Goal: Task Accomplishment & Management: Use online tool/utility

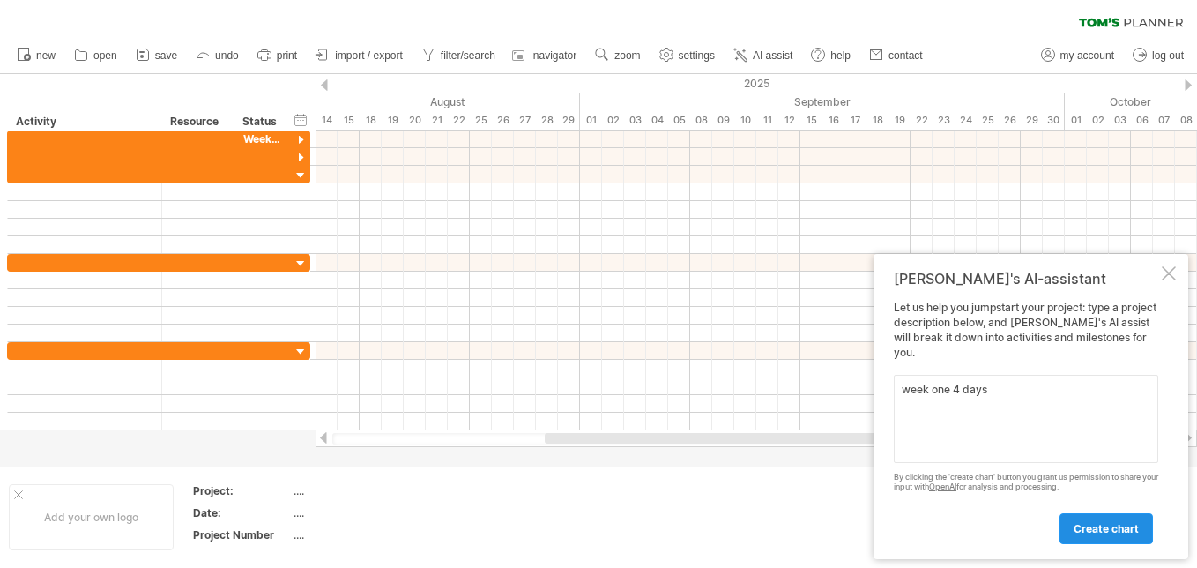
type textarea "week one 4 days"
click at [1095, 528] on span "create chart" at bounding box center [1105, 528] width 65 height 13
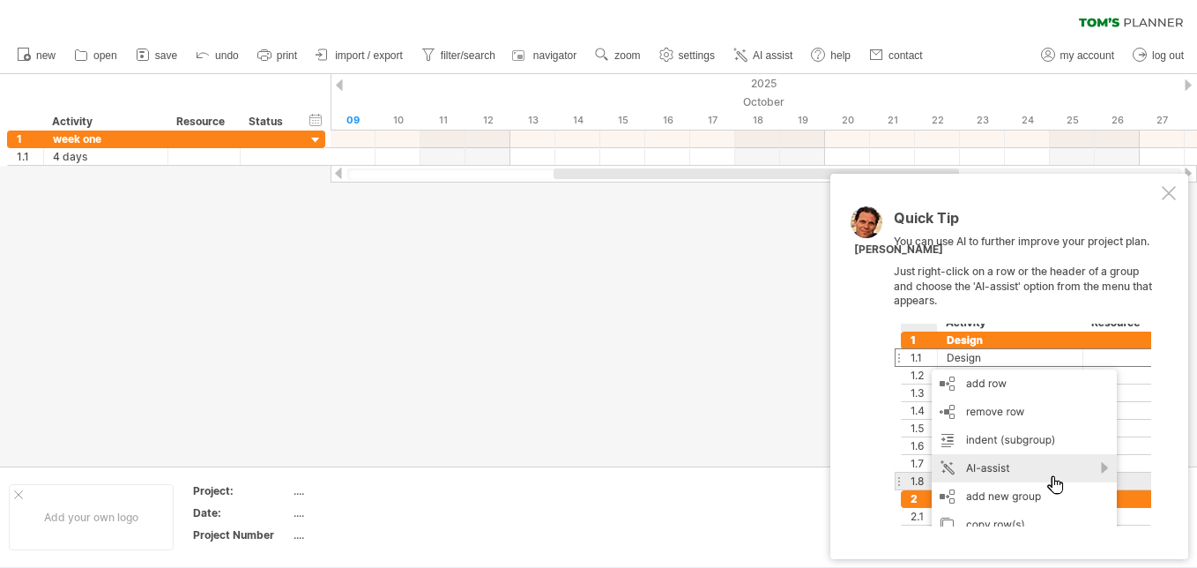
click at [1165, 190] on div at bounding box center [1169, 193] width 14 height 14
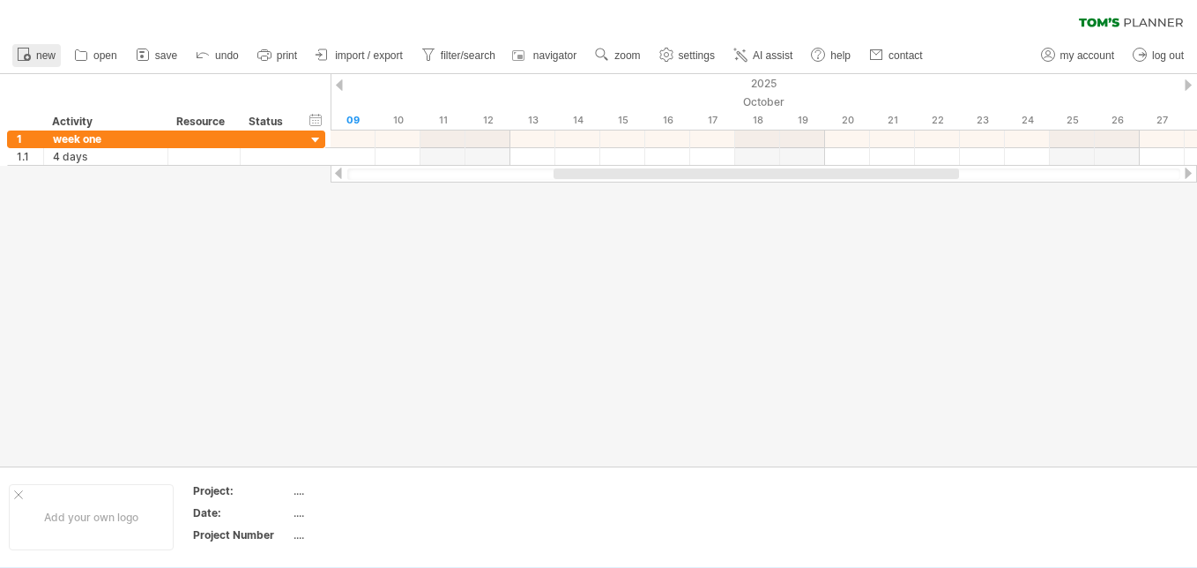
click at [26, 55] on circle at bounding box center [27, 57] width 7 height 7
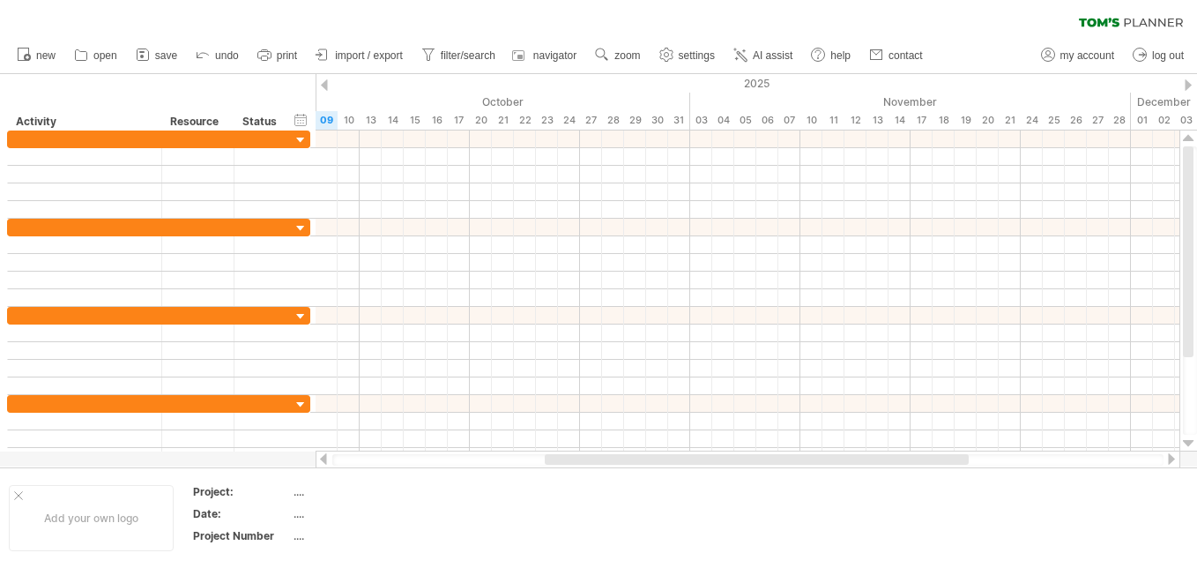
click at [325, 459] on div at bounding box center [323, 458] width 14 height 11
click at [1170, 457] on div at bounding box center [1171, 458] width 14 height 11
click at [326, 461] on div at bounding box center [323, 458] width 14 height 11
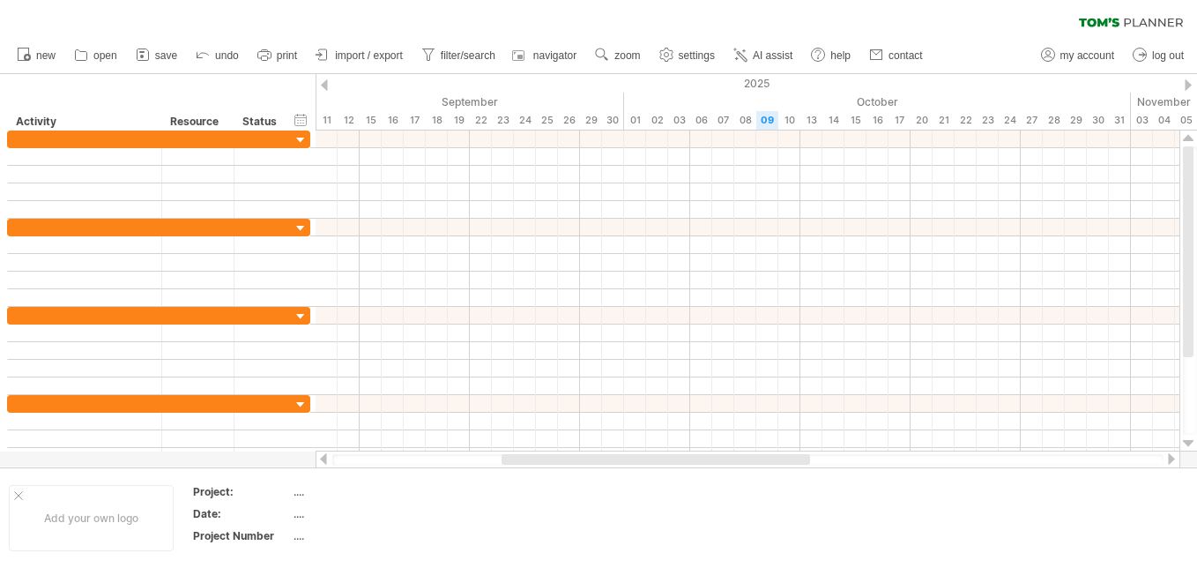
click at [326, 461] on div at bounding box center [323, 458] width 14 height 11
drag, startPoint x: 529, startPoint y: 457, endPoint x: 613, endPoint y: 462, distance: 84.8
click at [613, 462] on div at bounding box center [712, 459] width 308 height 11
click at [778, 59] on span "AI assist" at bounding box center [773, 55] width 40 height 12
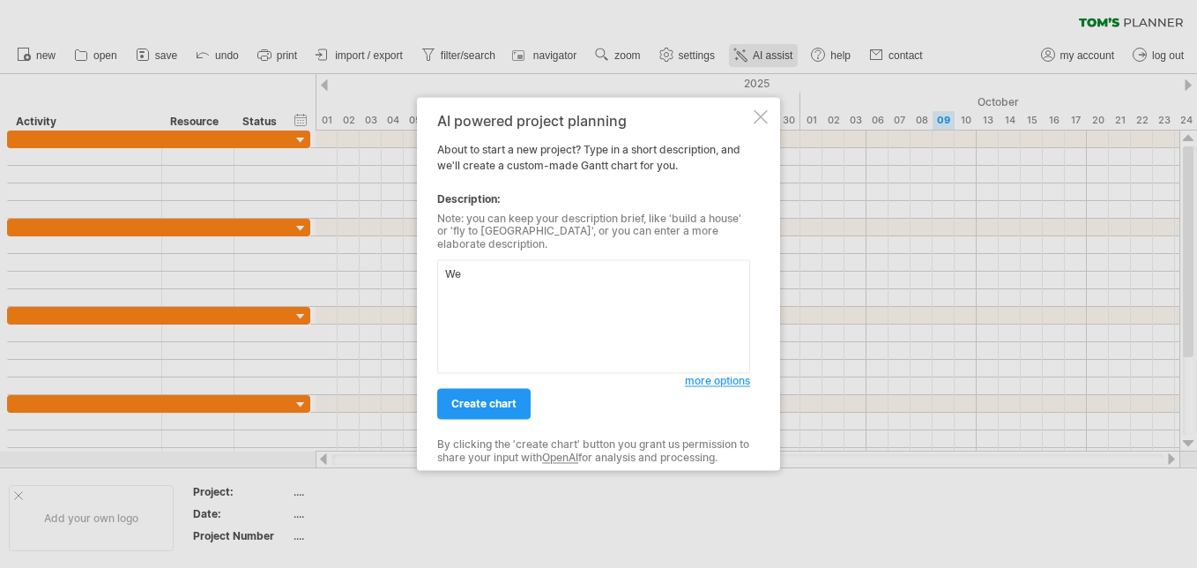
type textarea "W"
click at [568, 294] on textarea "Week one project workshop Week two test site meeting Week three data testing We…" at bounding box center [593, 317] width 313 height 114
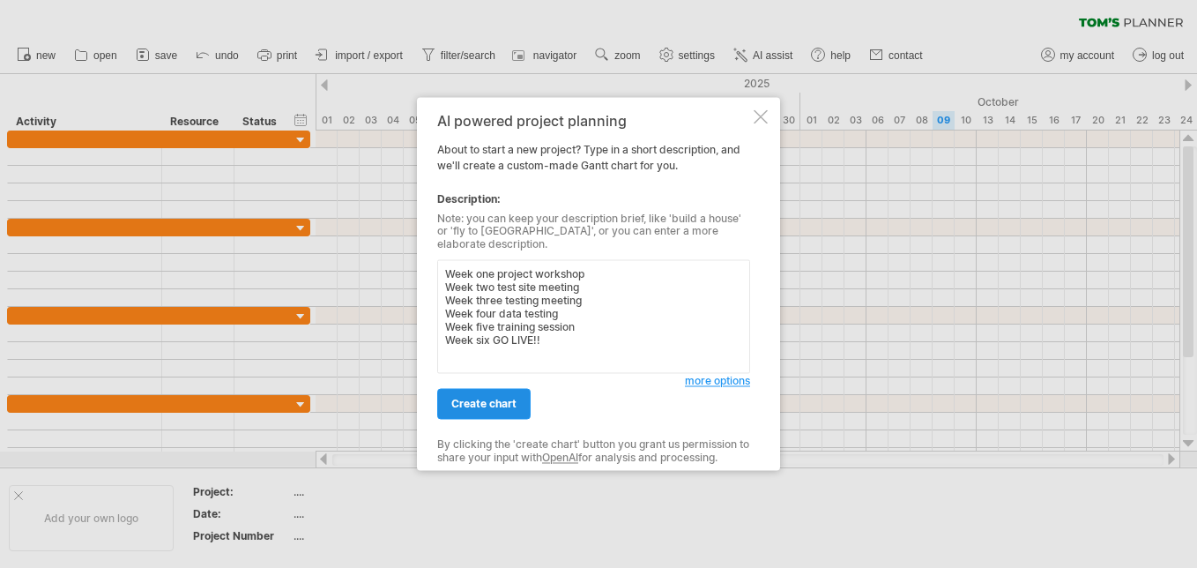
type textarea "Week one project workshop Week two test site meeting Week three testing meeting…"
click at [496, 403] on span "create chart" at bounding box center [483, 403] width 65 height 13
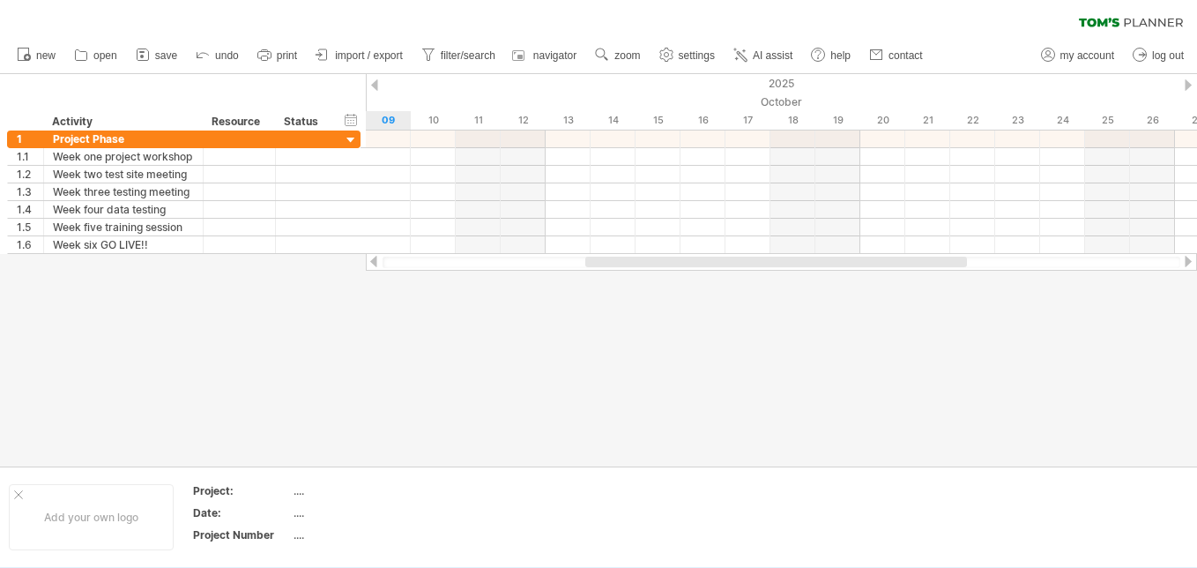
click at [375, 259] on div at bounding box center [374, 261] width 14 height 11
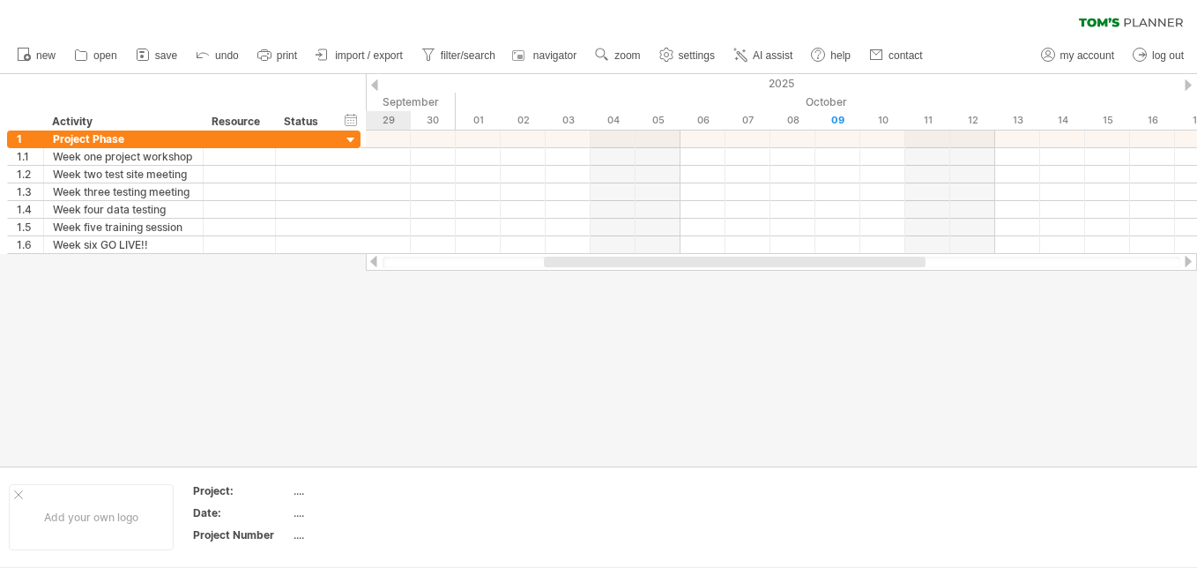
click at [375, 259] on div at bounding box center [374, 261] width 14 height 11
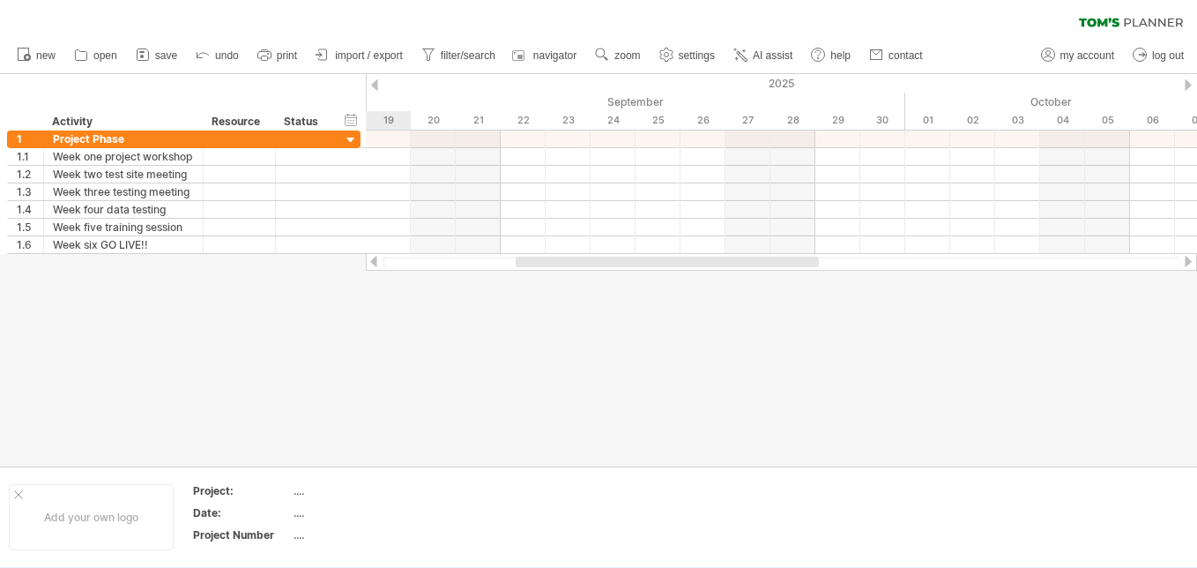
click at [375, 259] on div at bounding box center [374, 261] width 14 height 11
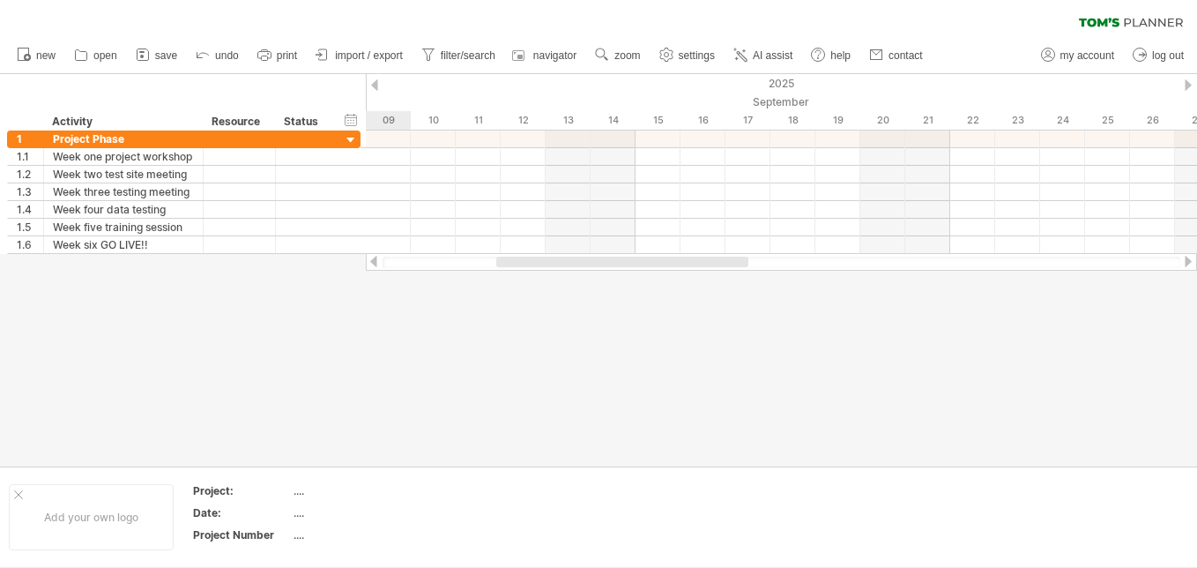
click at [375, 259] on div at bounding box center [374, 261] width 14 height 11
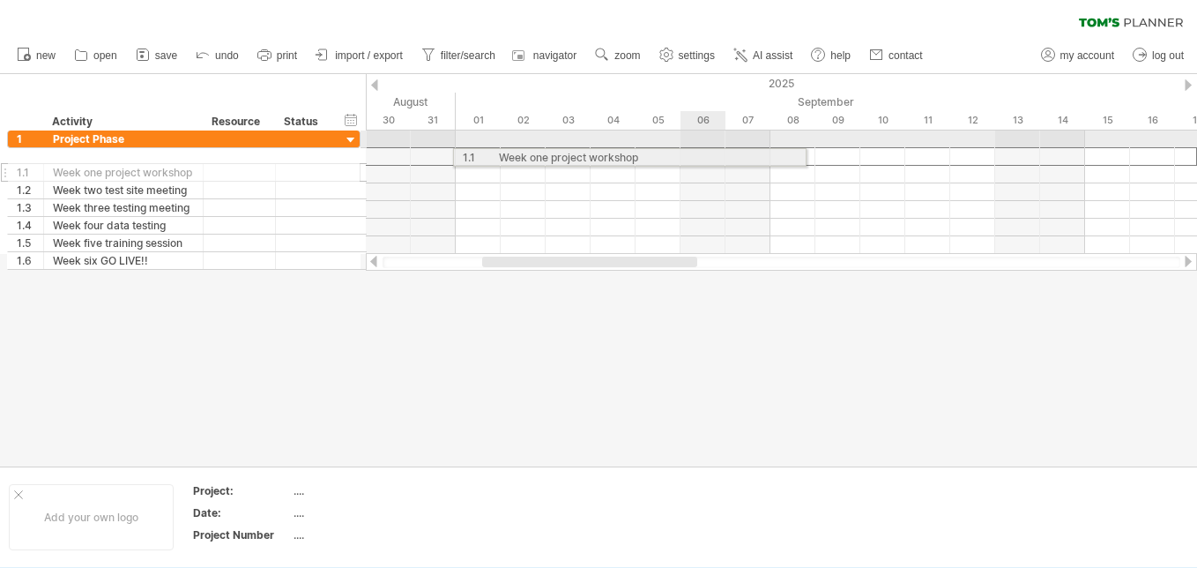
drag, startPoint x: 175, startPoint y: 152, endPoint x: 709, endPoint y: 154, distance: 535.0
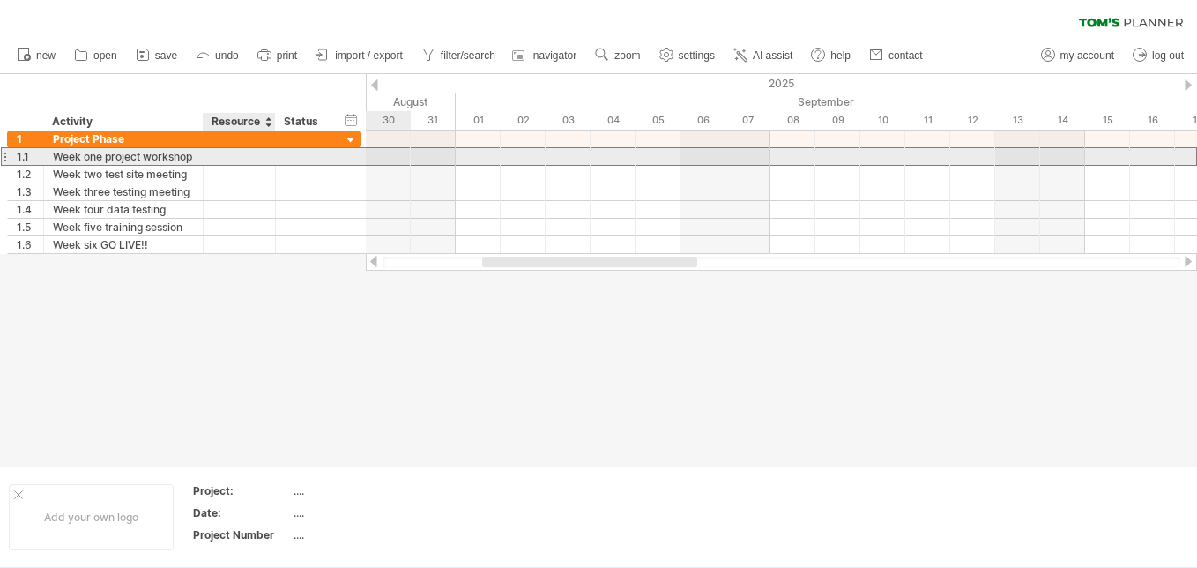
click at [236, 154] on div at bounding box center [239, 156] width 54 height 17
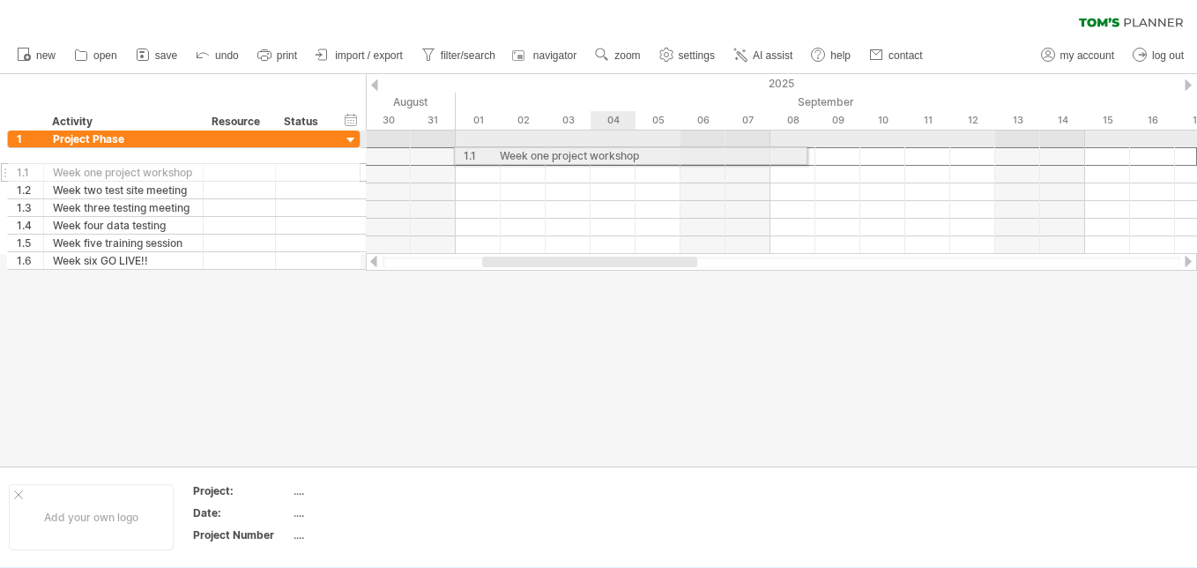
drag, startPoint x: 125, startPoint y: 154, endPoint x: 613, endPoint y: 152, distance: 487.4
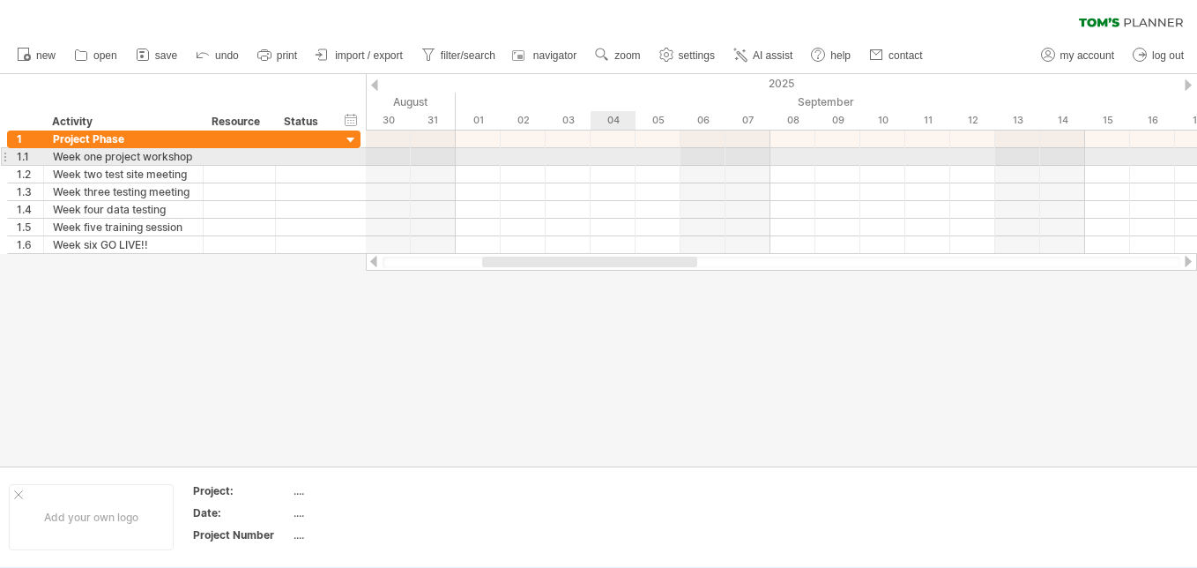
click at [613, 152] on div at bounding box center [781, 157] width 831 height 18
click at [479, 154] on div at bounding box center [781, 157] width 831 height 18
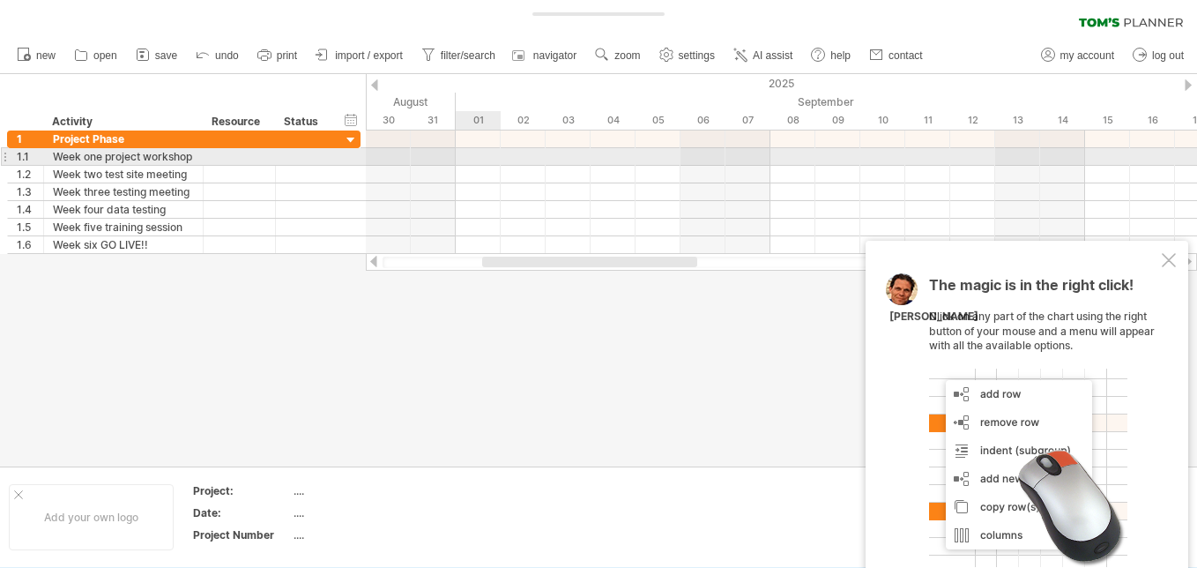
click at [479, 154] on div at bounding box center [781, 157] width 831 height 18
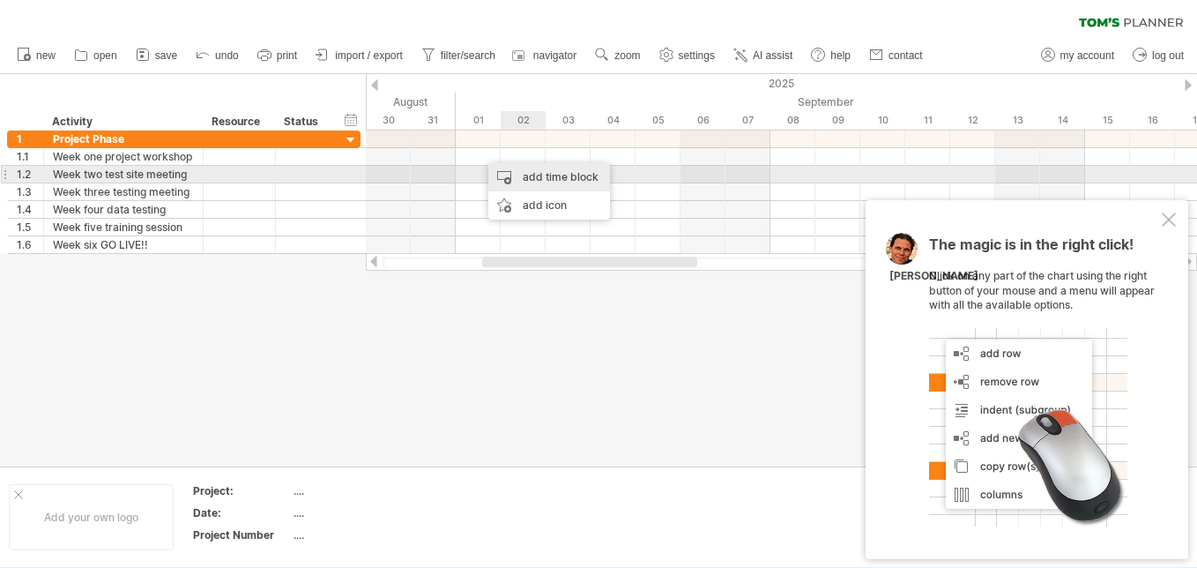
click at [539, 174] on div "add time block" at bounding box center [549, 177] width 122 height 28
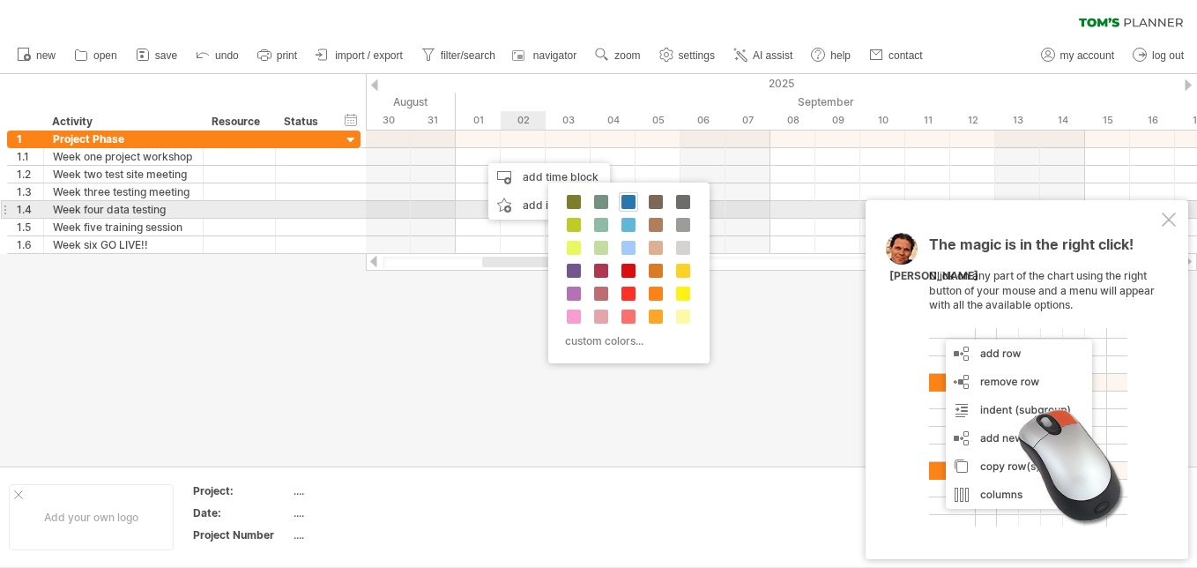
click at [629, 201] on span at bounding box center [628, 202] width 14 height 14
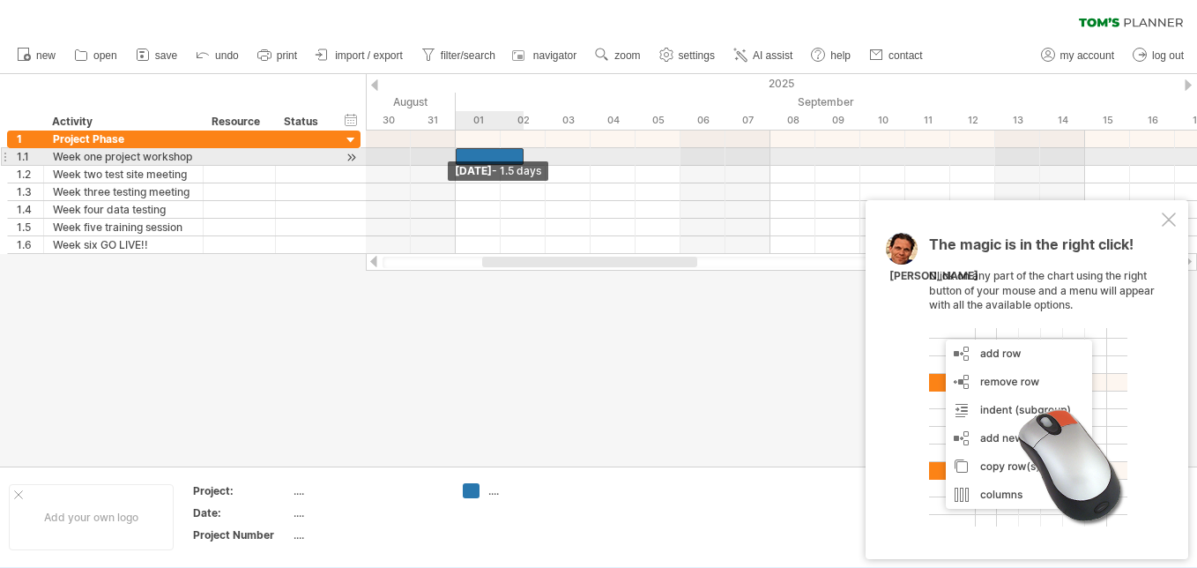
drag, startPoint x: 478, startPoint y: 156, endPoint x: 457, endPoint y: 157, distance: 21.2
click at [457, 157] on span at bounding box center [455, 156] width 7 height 17
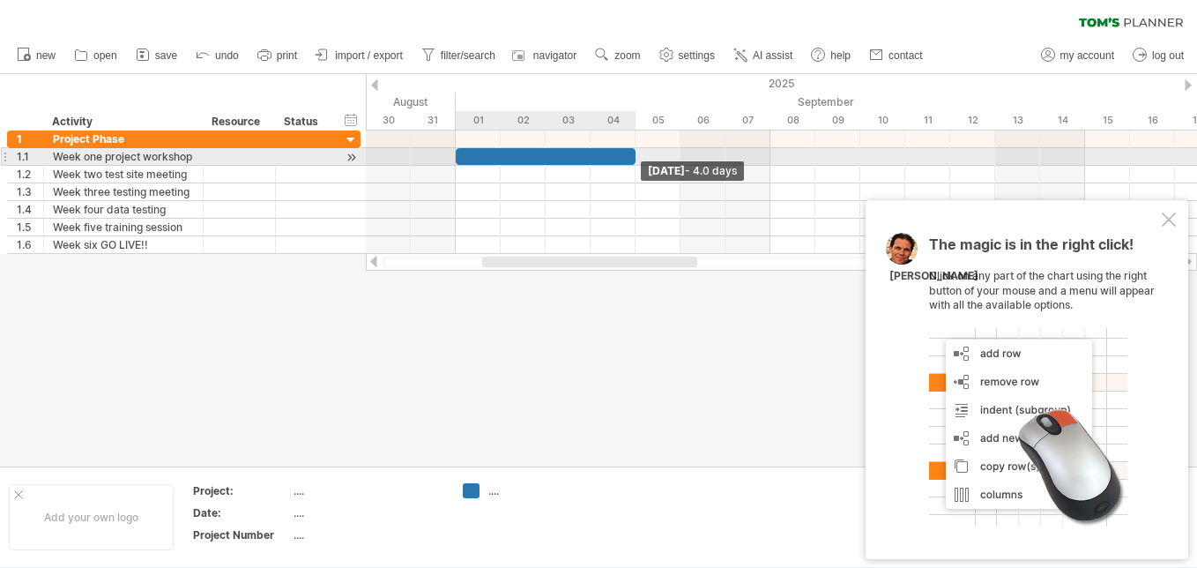
drag, startPoint x: 523, startPoint y: 156, endPoint x: 631, endPoint y: 152, distance: 108.5
click at [631, 152] on div at bounding box center [546, 156] width 180 height 17
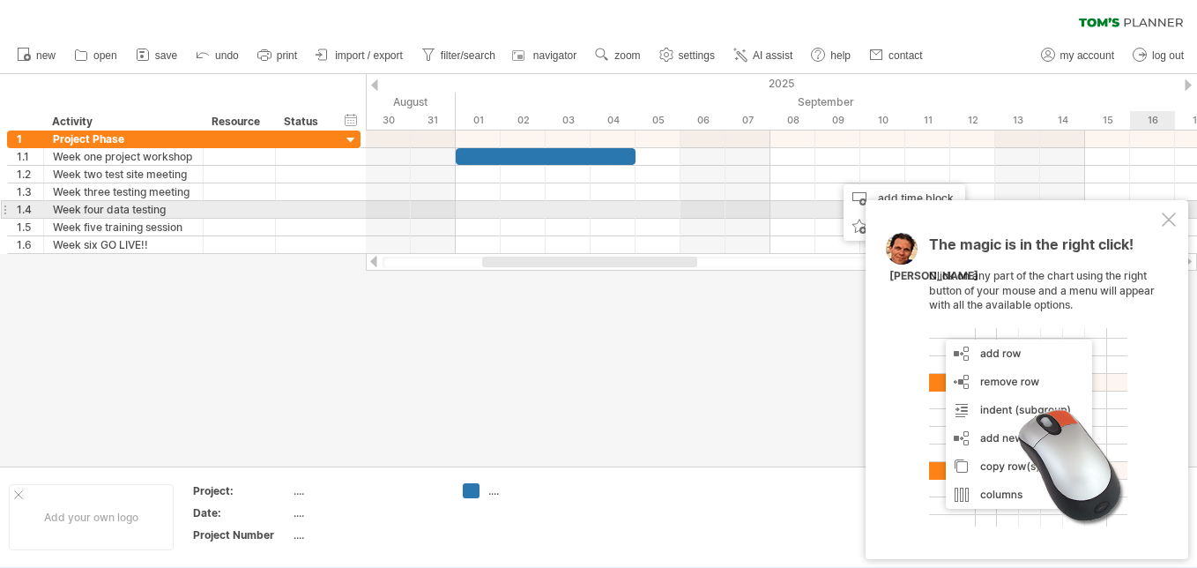
click at [1170, 218] on div at bounding box center [1169, 219] width 14 height 14
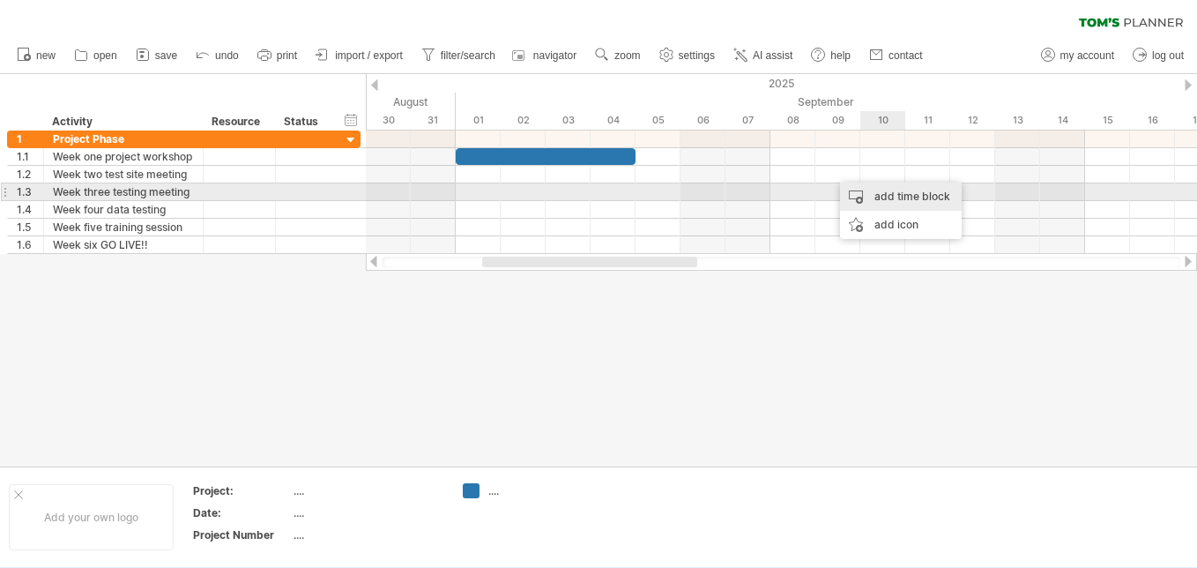
click at [884, 190] on div "add time block" at bounding box center [901, 196] width 122 height 28
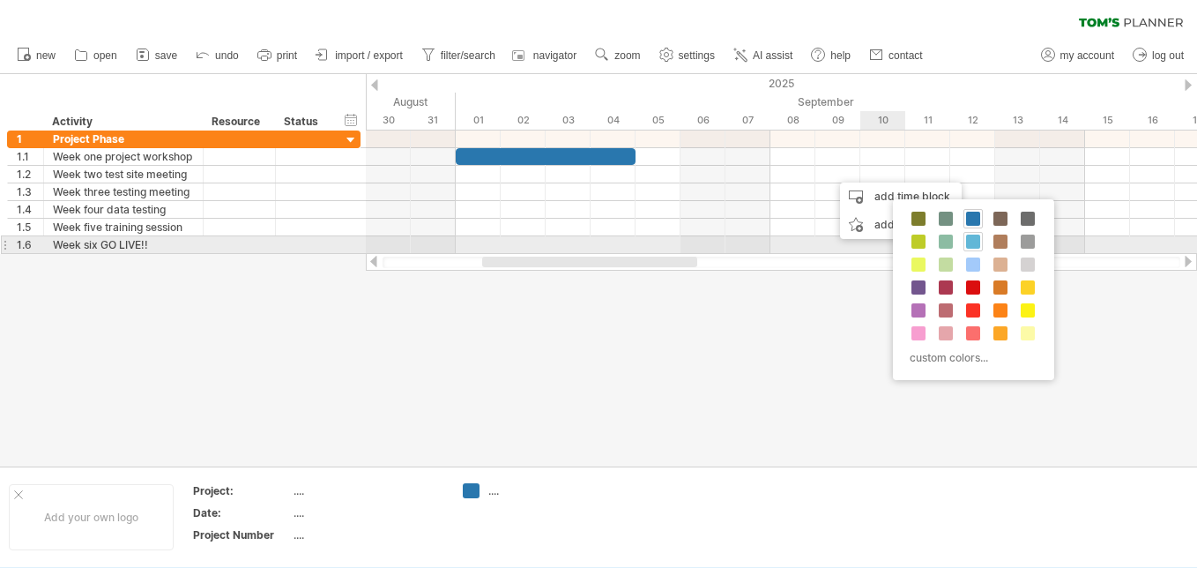
click at [974, 241] on span at bounding box center [973, 241] width 14 height 14
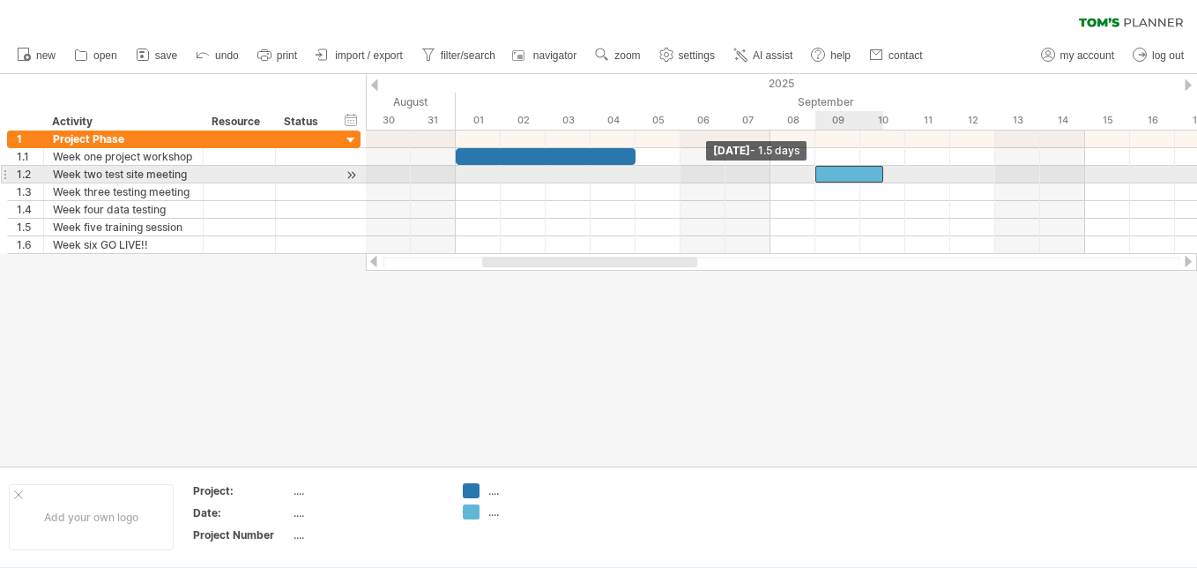
drag, startPoint x: 836, startPoint y: 174, endPoint x: 820, endPoint y: 174, distance: 16.7
click at [820, 174] on div at bounding box center [849, 174] width 68 height 17
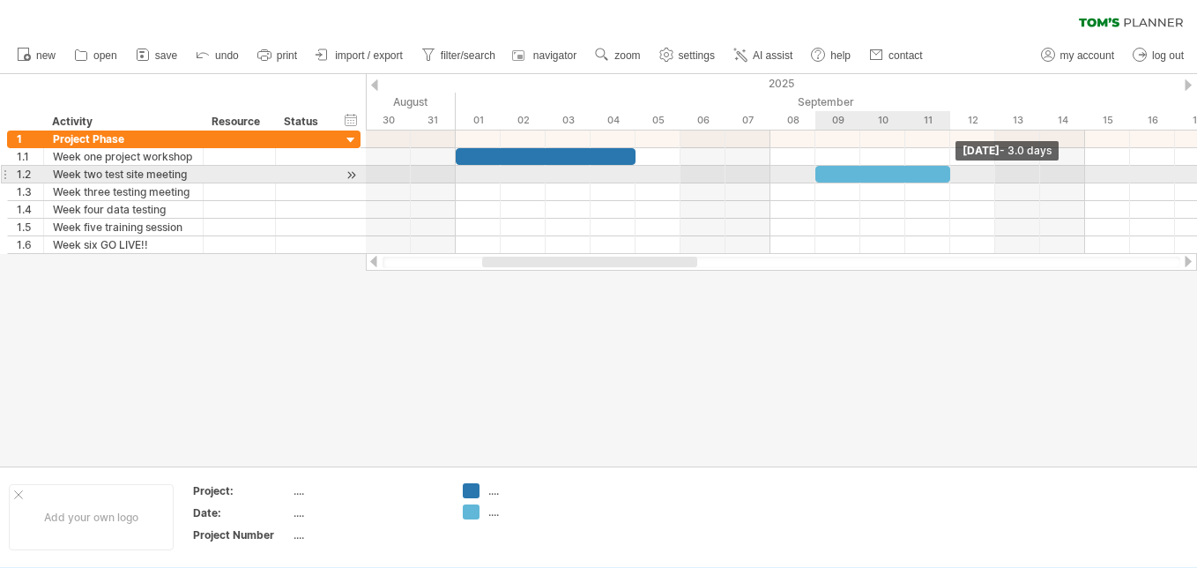
drag, startPoint x: 882, startPoint y: 173, endPoint x: 943, endPoint y: 172, distance: 60.8
click at [943, 172] on div at bounding box center [882, 174] width 135 height 17
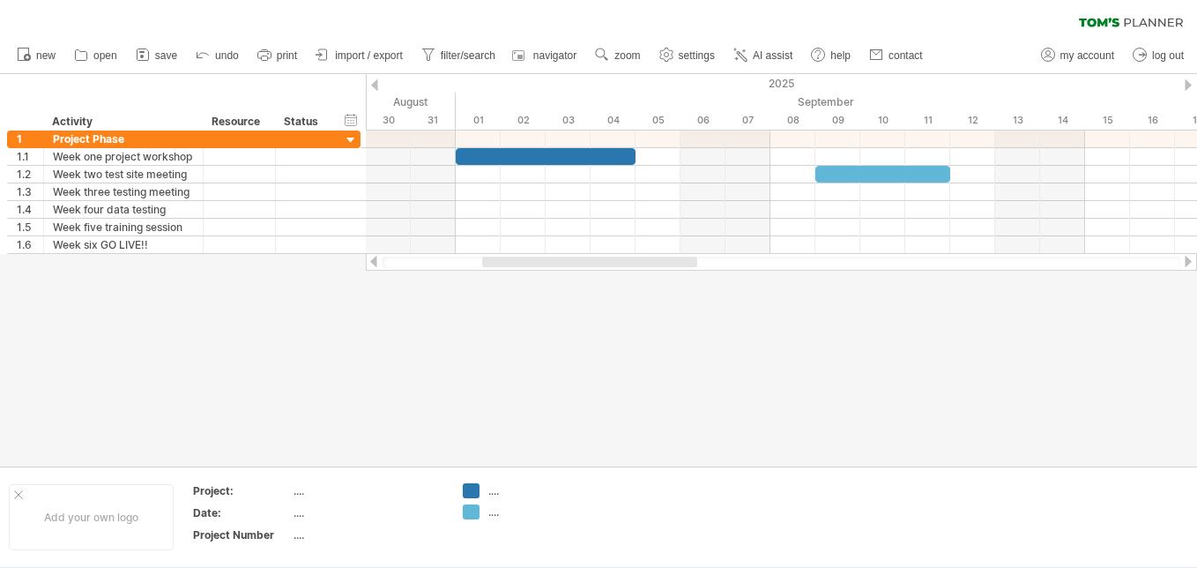
click at [1184, 262] on div at bounding box center [1188, 261] width 14 height 11
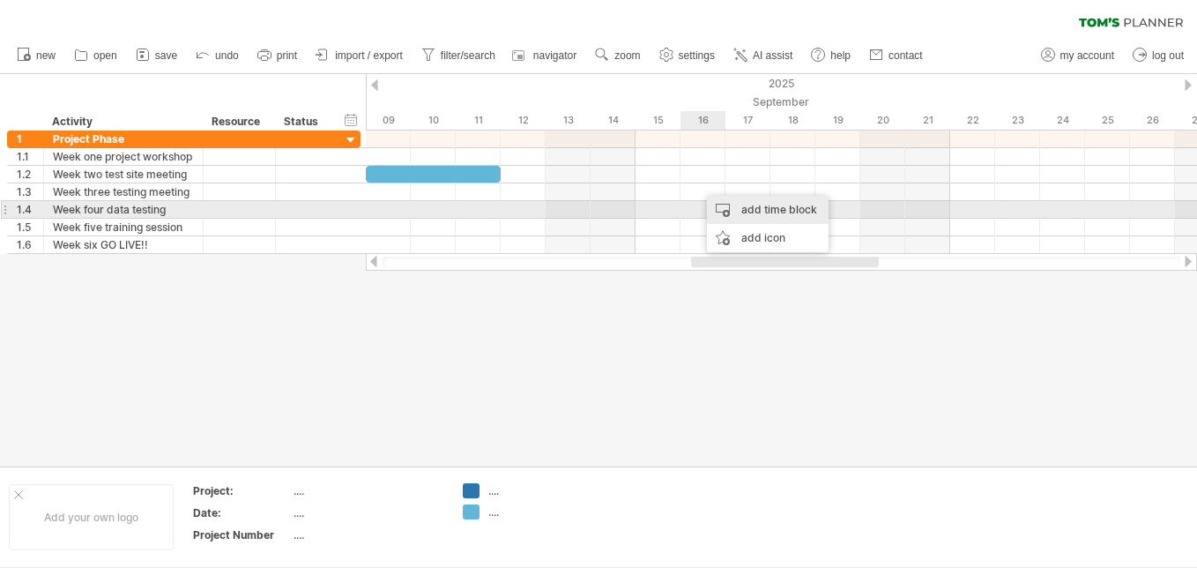
click at [745, 210] on div "add time block" at bounding box center [768, 210] width 122 height 28
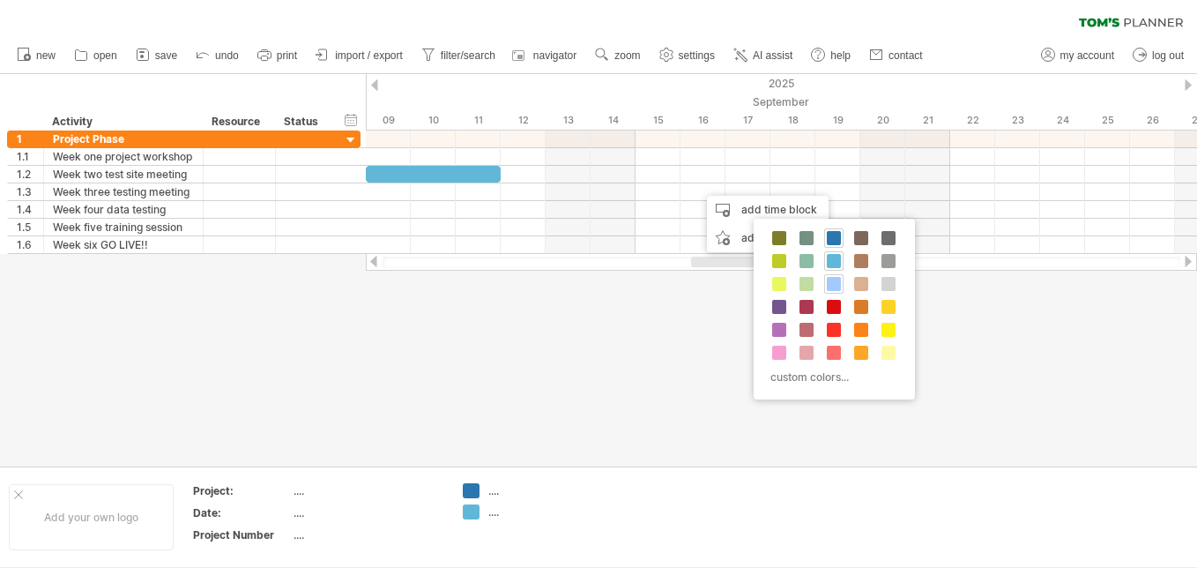
click at [835, 284] on span at bounding box center [834, 284] width 14 height 14
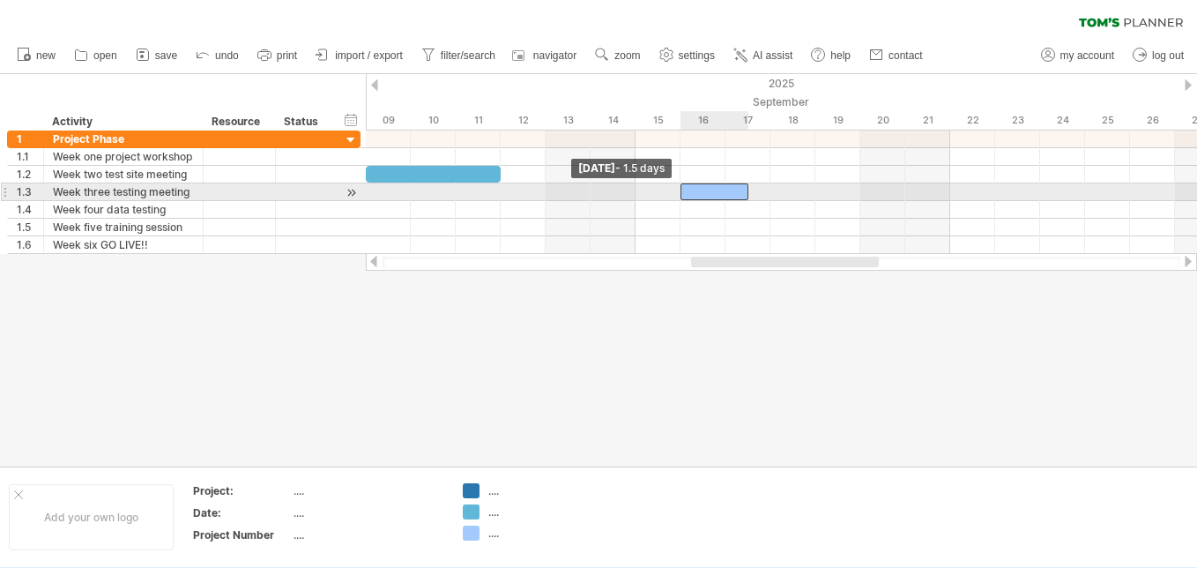
drag, startPoint x: 702, startPoint y: 194, endPoint x: 687, endPoint y: 194, distance: 14.1
click at [687, 194] on div at bounding box center [714, 191] width 68 height 17
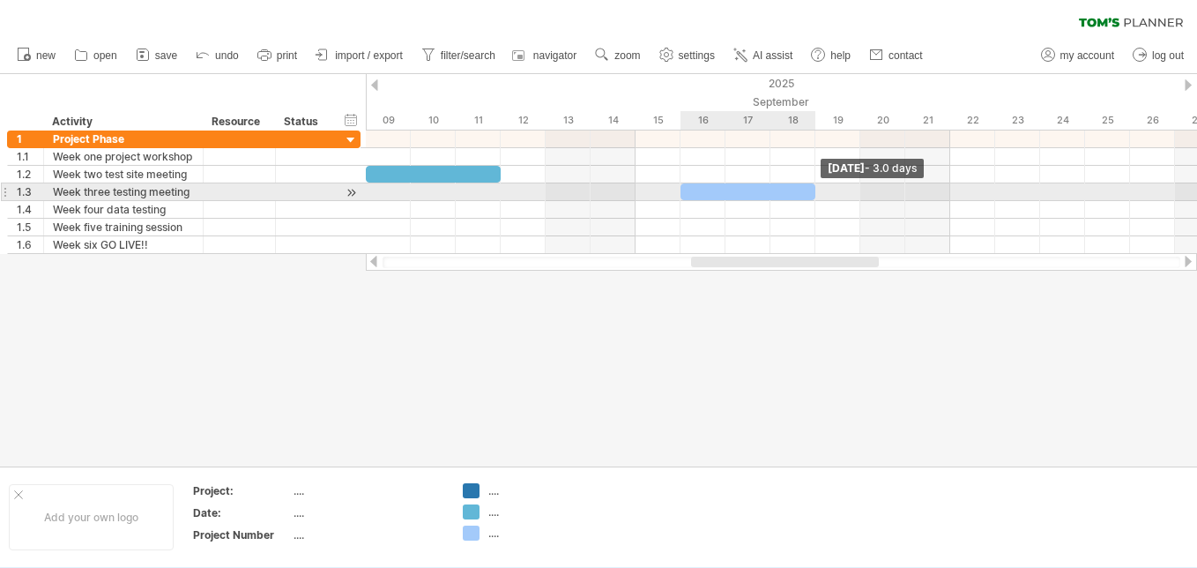
drag, startPoint x: 747, startPoint y: 190, endPoint x: 810, endPoint y: 191, distance: 62.6
click at [810, 191] on div at bounding box center [747, 191] width 135 height 17
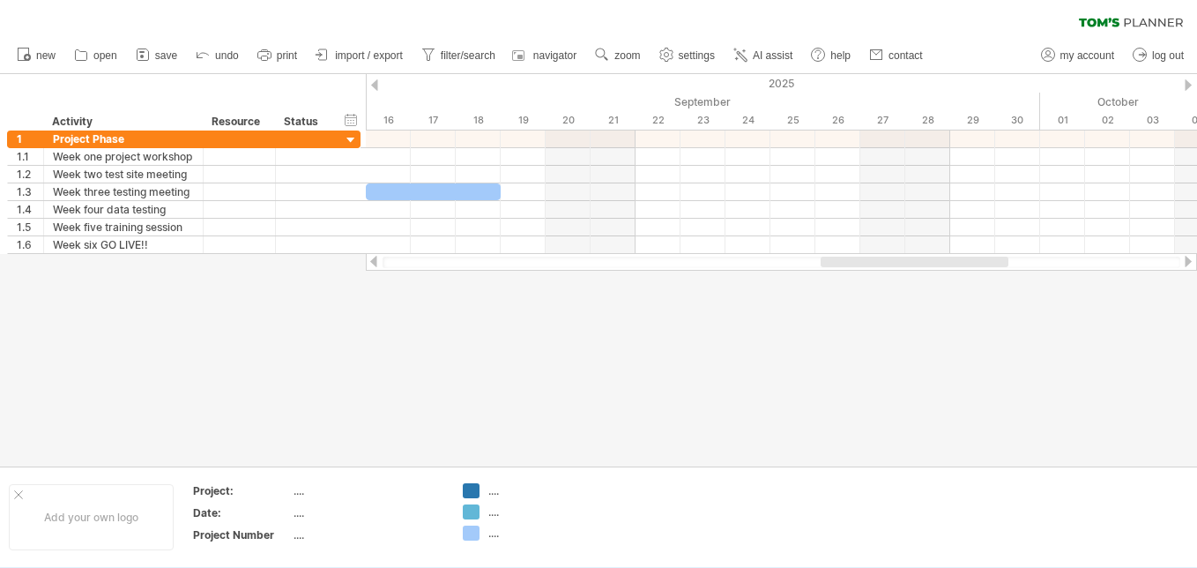
drag, startPoint x: 813, startPoint y: 262, endPoint x: 943, endPoint y: 258, distance: 129.6
click at [943, 258] on div at bounding box center [915, 261] width 188 height 11
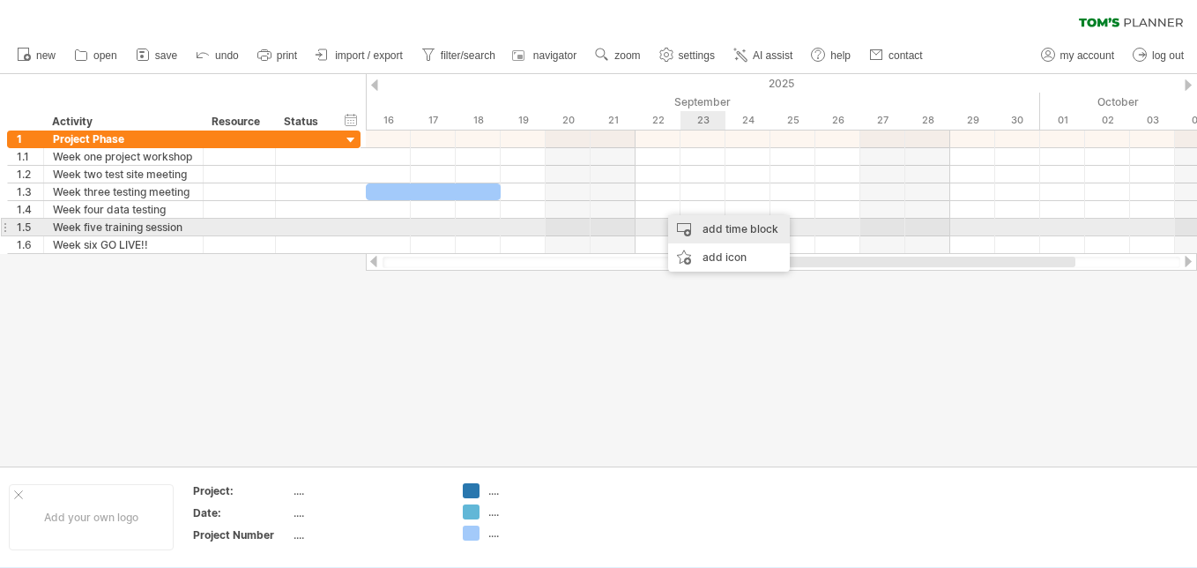
click at [701, 222] on div "add time block" at bounding box center [729, 229] width 122 height 28
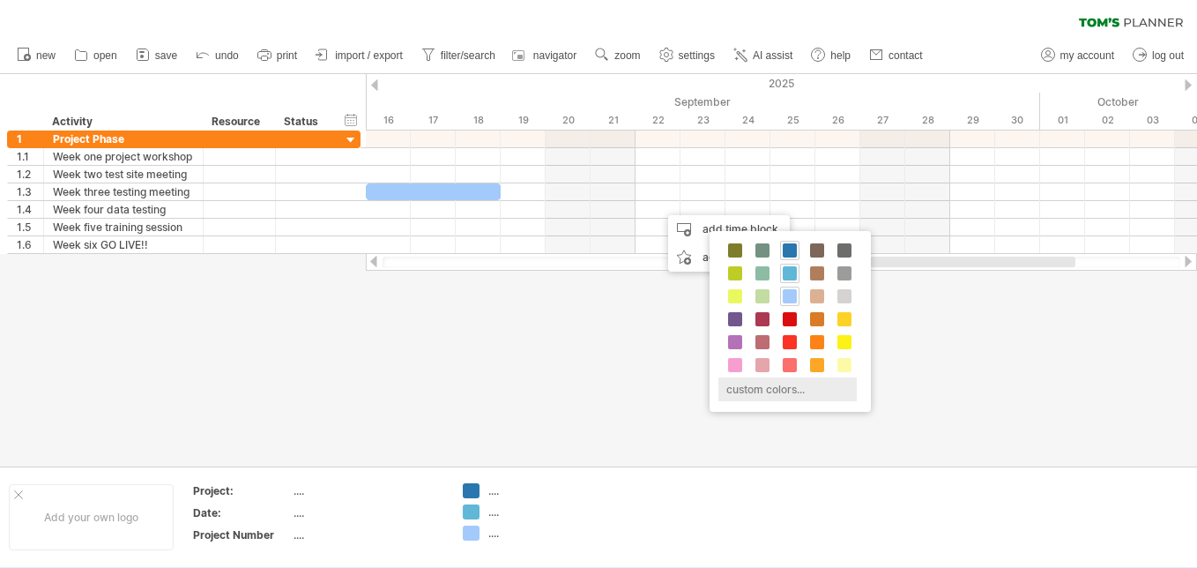
click at [766, 394] on div "custom colors..." at bounding box center [787, 389] width 138 height 24
drag, startPoint x: 766, startPoint y: 394, endPoint x: 842, endPoint y: 381, distance: 76.9
click at [842, 381] on div "custom colors..." at bounding box center [787, 389] width 138 height 24
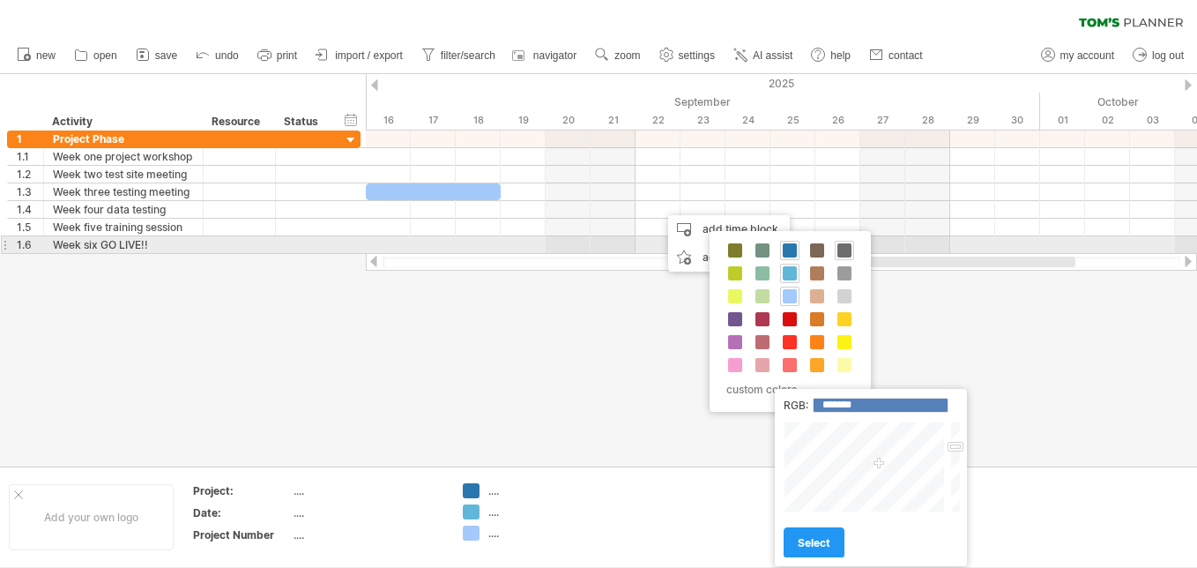
click at [843, 247] on span at bounding box center [844, 250] width 14 height 14
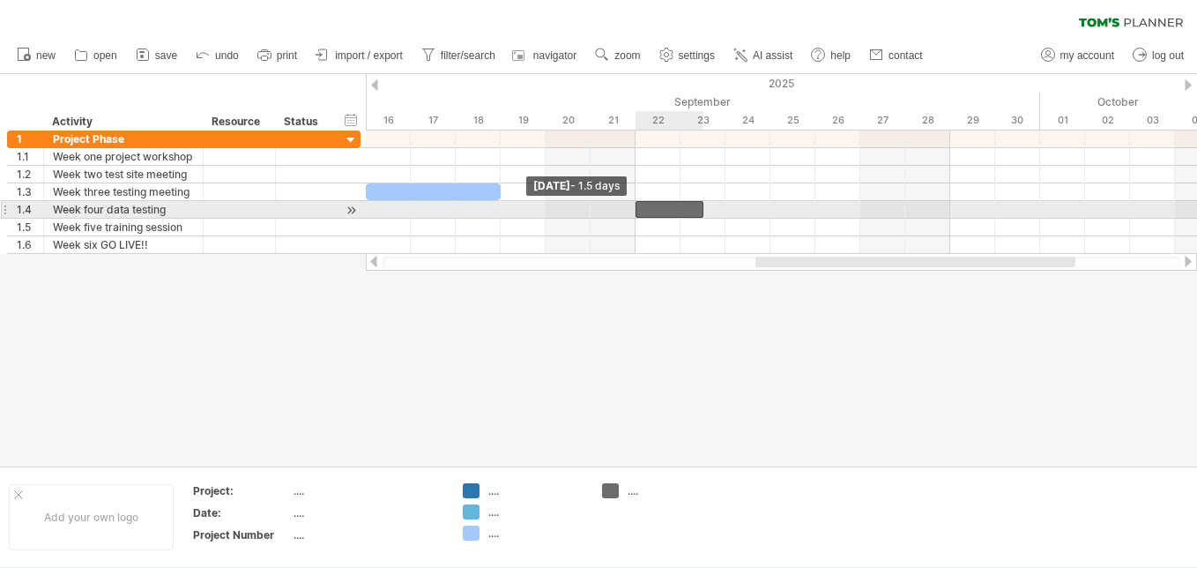
drag, startPoint x: 657, startPoint y: 208, endPoint x: 638, endPoint y: 212, distance: 18.8
click at [638, 212] on span at bounding box center [635, 209] width 7 height 17
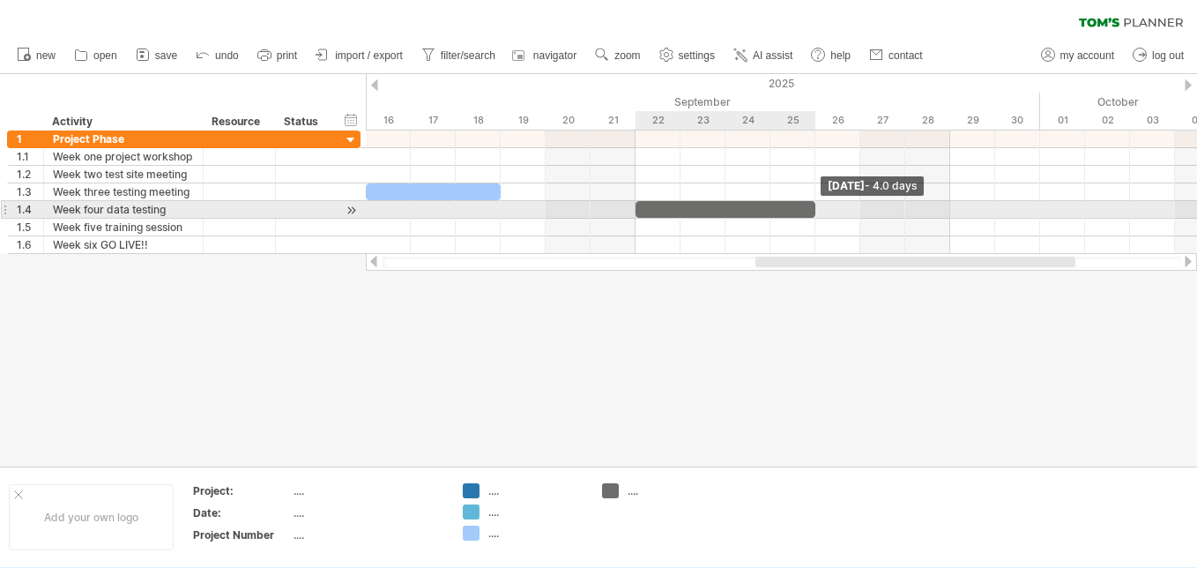
drag, startPoint x: 702, startPoint y: 209, endPoint x: 806, endPoint y: 209, distance: 104.0
click at [806, 209] on div at bounding box center [725, 209] width 180 height 17
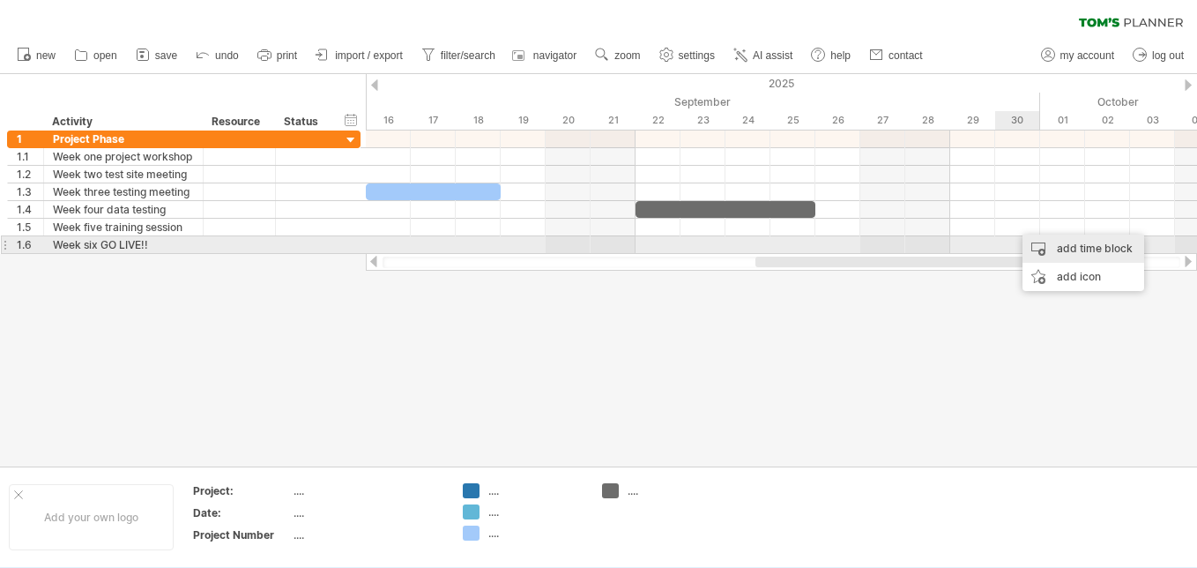
click at [1058, 247] on div "add time block" at bounding box center [1083, 248] width 122 height 28
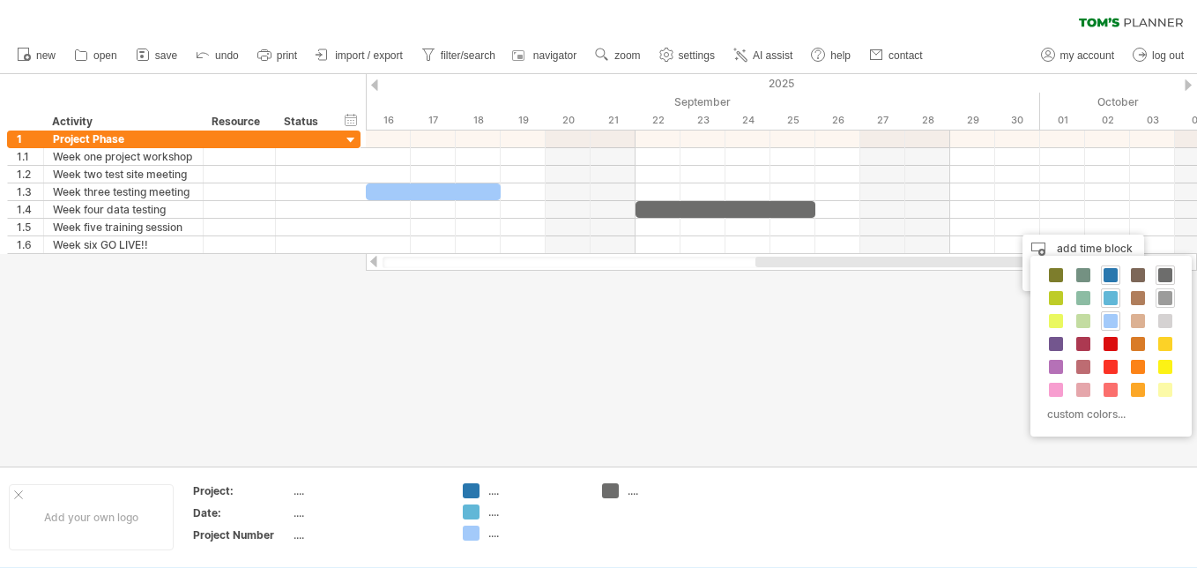
click at [1167, 294] on span at bounding box center [1165, 298] width 14 height 14
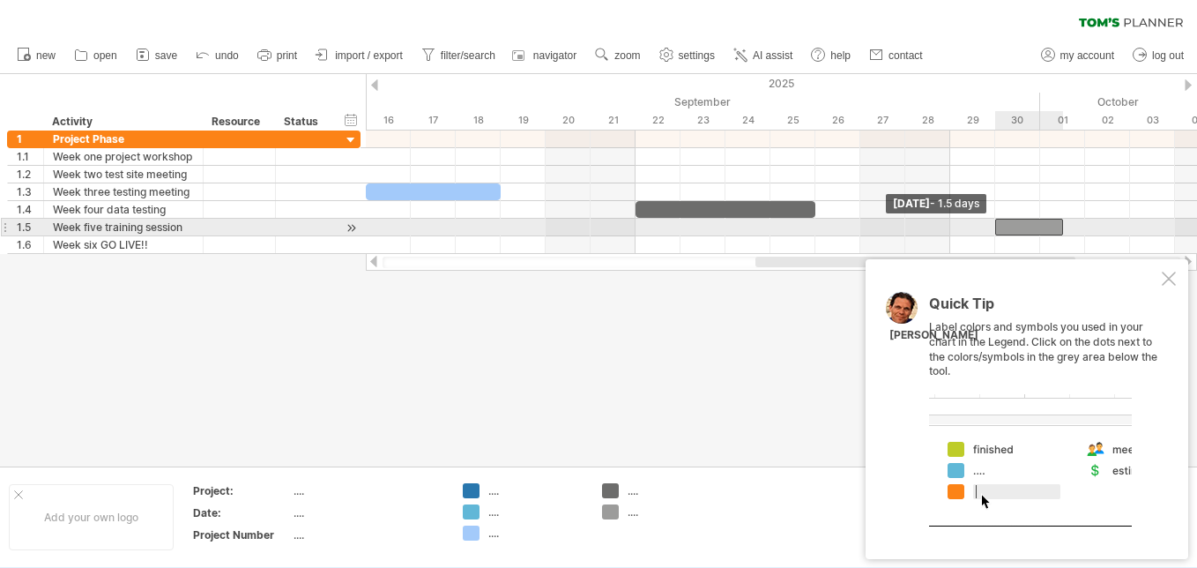
drag, startPoint x: 1015, startPoint y: 227, endPoint x: 1001, endPoint y: 226, distance: 14.1
click at [1001, 226] on div at bounding box center [1029, 227] width 68 height 17
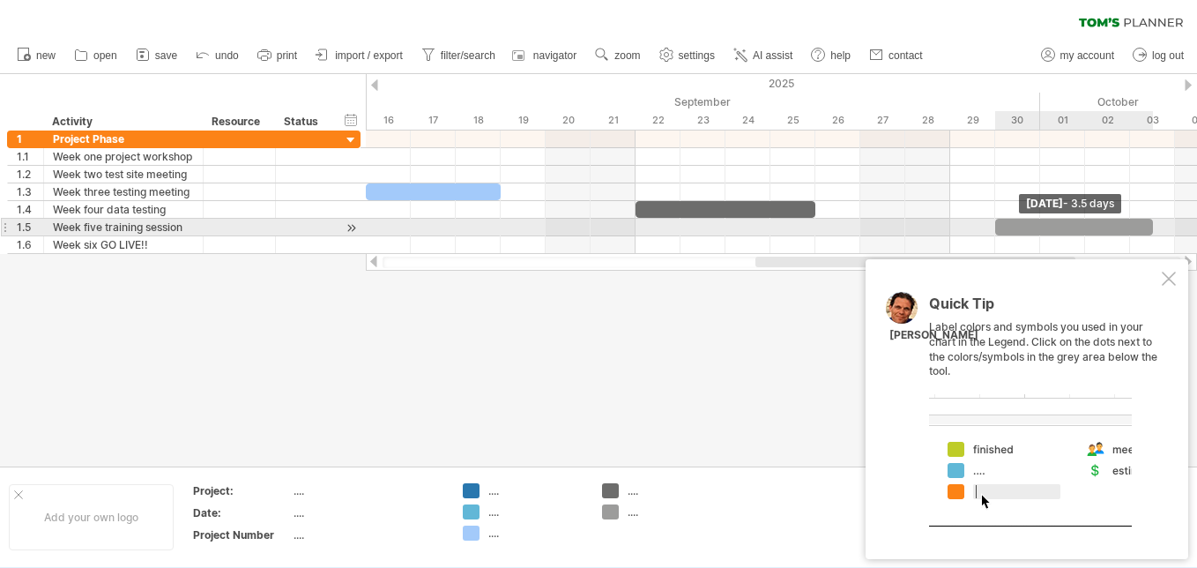
drag, startPoint x: 1066, startPoint y: 223, endPoint x: 1146, endPoint y: 219, distance: 80.3
click at [1146, 219] on div at bounding box center [1074, 227] width 158 height 17
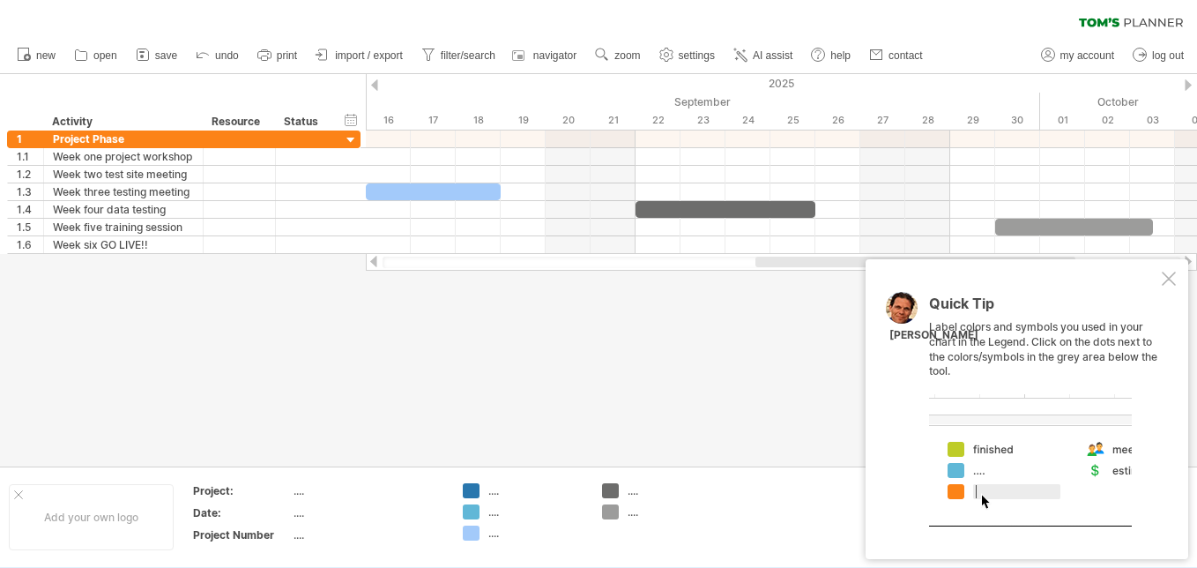
click at [1168, 273] on div at bounding box center [1169, 278] width 14 height 14
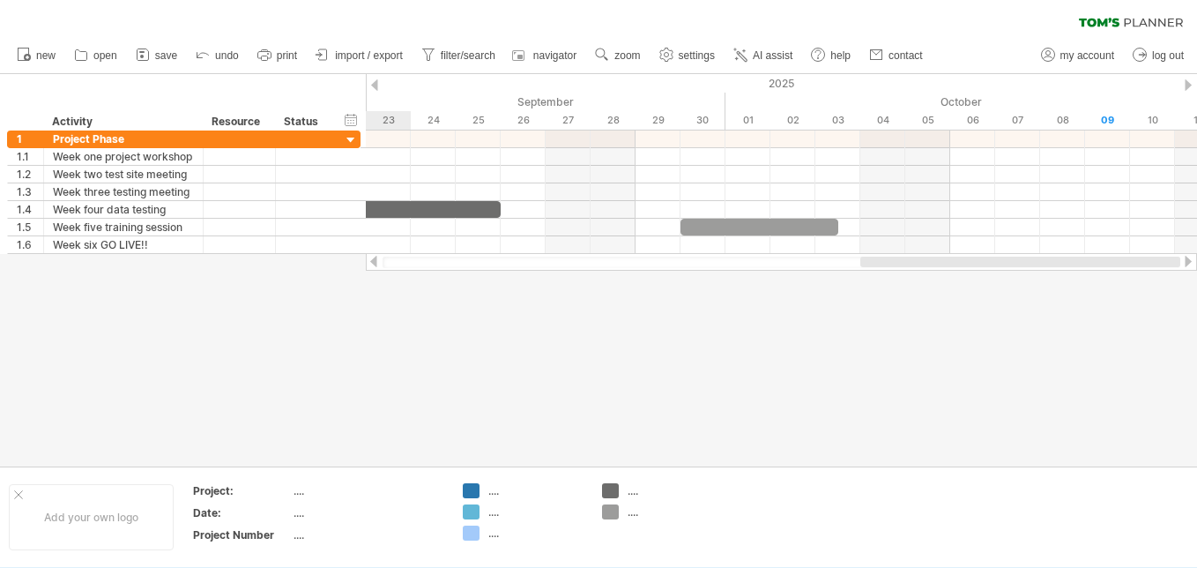
drag, startPoint x: 1053, startPoint y: 261, endPoint x: 1200, endPoint y: 257, distance: 146.3
click at [1196, 257] on html "progress(100%) Trying to reach [DOMAIN_NAME] Connected again... 0% clear filter…" at bounding box center [598, 285] width 1197 height 571
click at [1196, 392] on html "progress(100%) Trying to reach [DOMAIN_NAME] Connected again... 0% clear filter…" at bounding box center [598, 285] width 1197 height 571
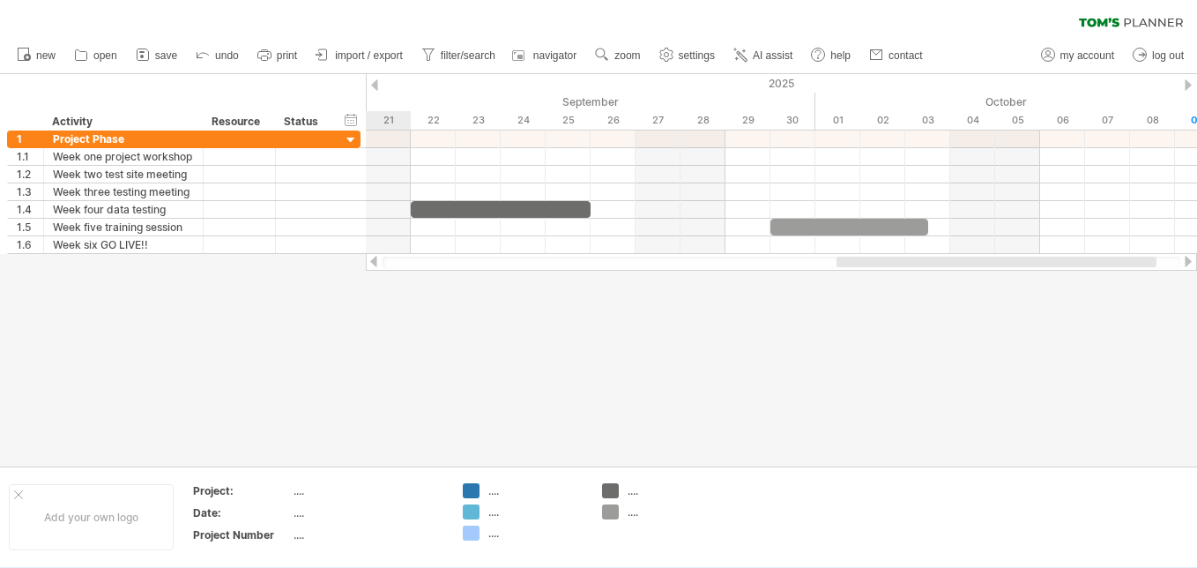
click at [1134, 369] on div at bounding box center [598, 270] width 1197 height 392
click at [1191, 260] on div at bounding box center [1188, 261] width 14 height 11
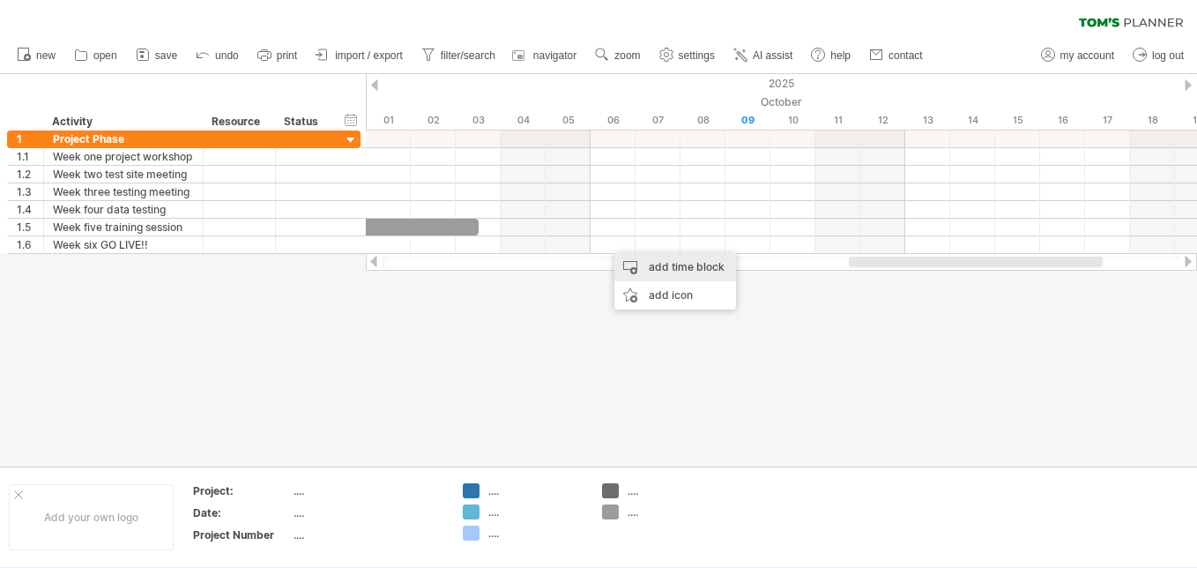
click at [663, 265] on div "add time block" at bounding box center [675, 267] width 122 height 28
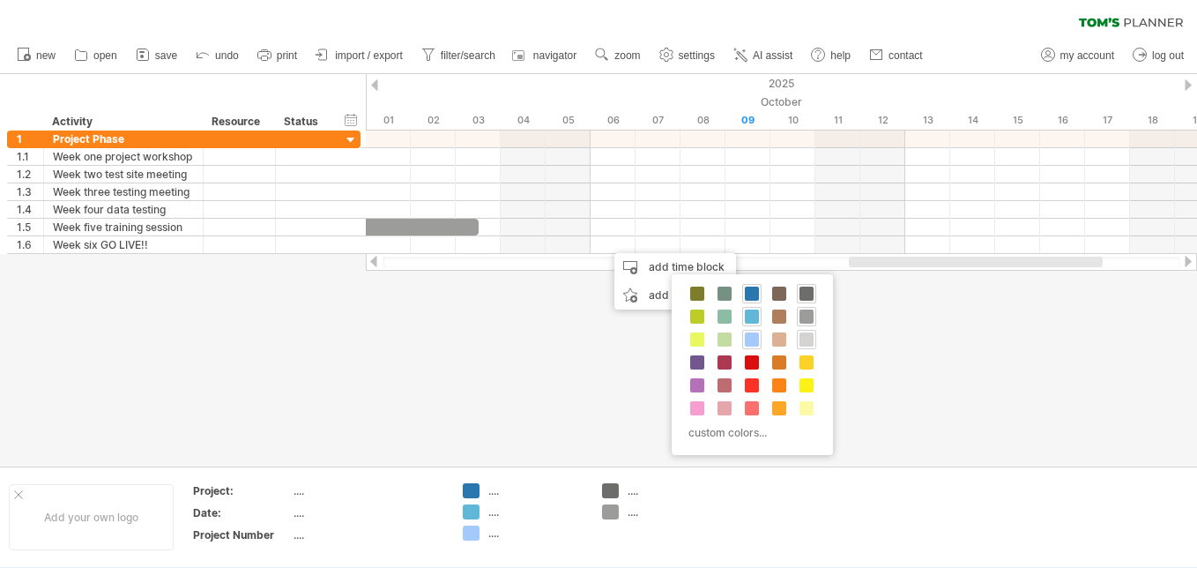
click at [809, 340] on span at bounding box center [806, 339] width 14 height 14
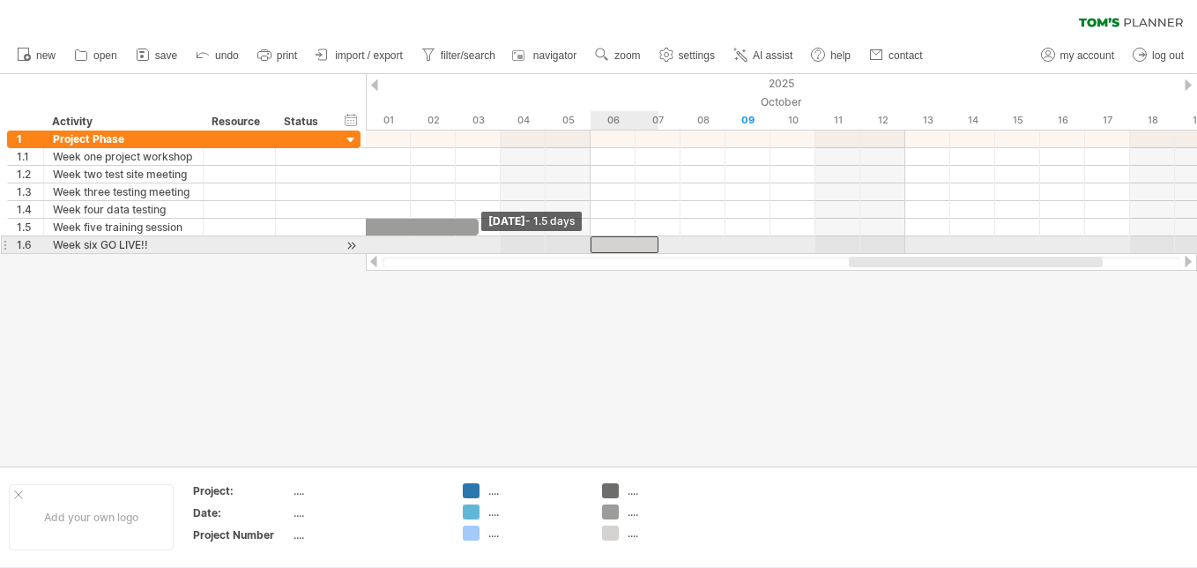
drag, startPoint x: 611, startPoint y: 246, endPoint x: 593, endPoint y: 243, distance: 17.8
click at [593, 243] on span at bounding box center [590, 244] width 7 height 17
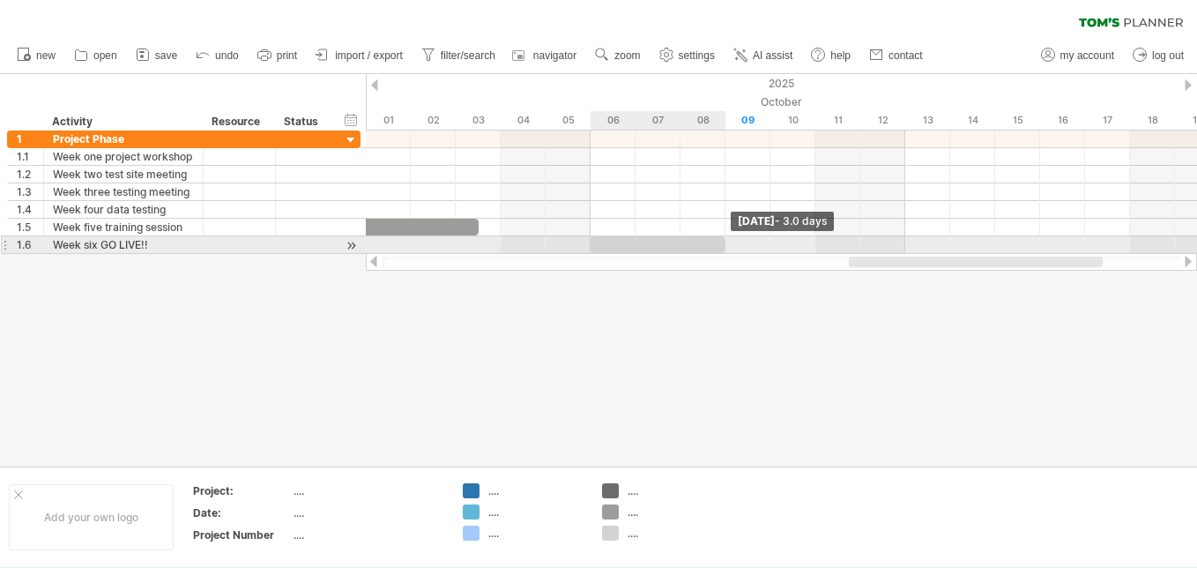
drag, startPoint x: 657, startPoint y: 244, endPoint x: 715, endPoint y: 241, distance: 57.3
click at [715, 241] on div at bounding box center [657, 244] width 135 height 17
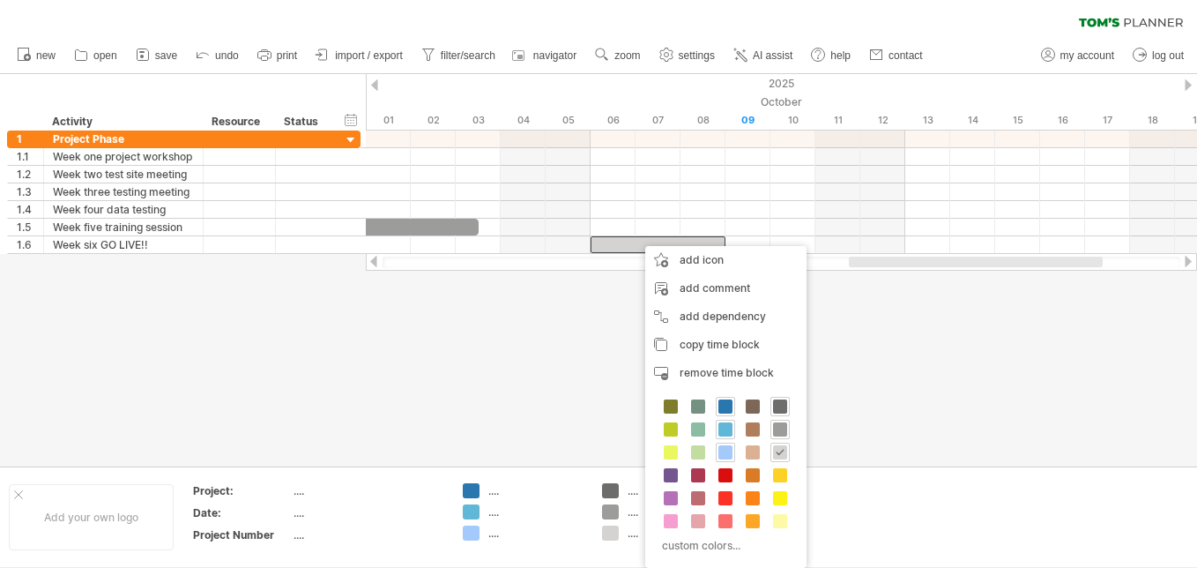
click at [592, 315] on div at bounding box center [598, 270] width 1197 height 392
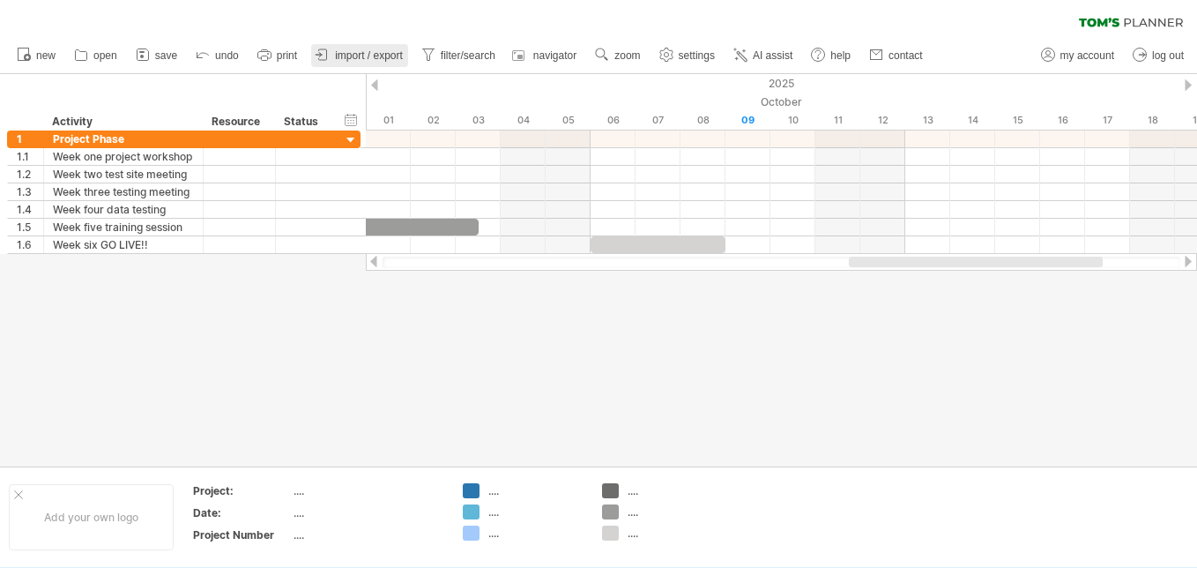
click at [343, 53] on span "import / export" at bounding box center [369, 55] width 68 height 12
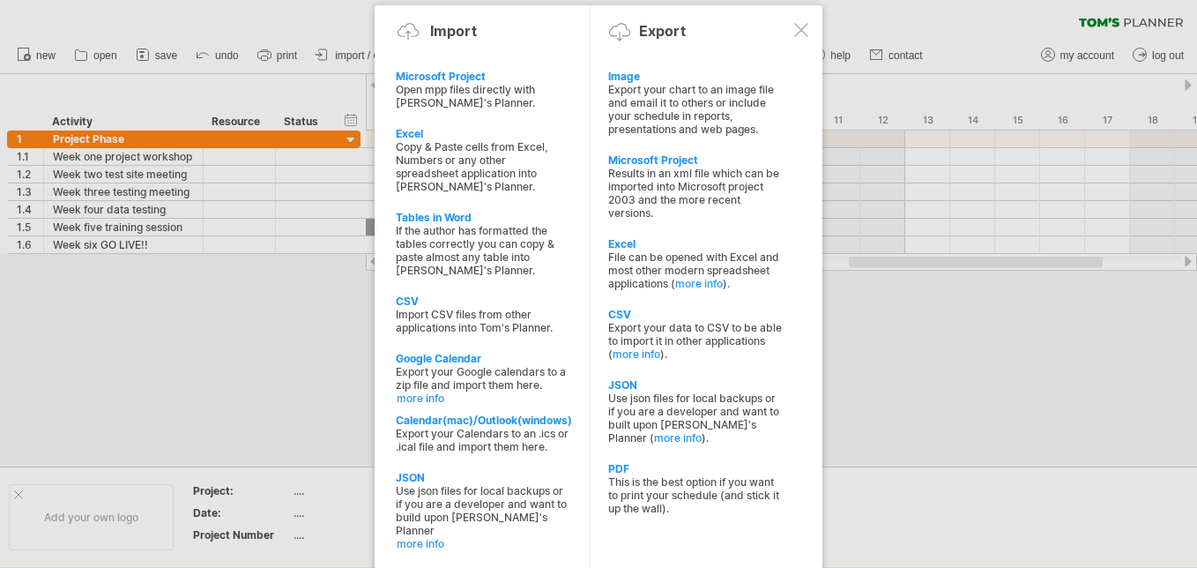
click at [239, 336] on div at bounding box center [598, 284] width 1197 height 568
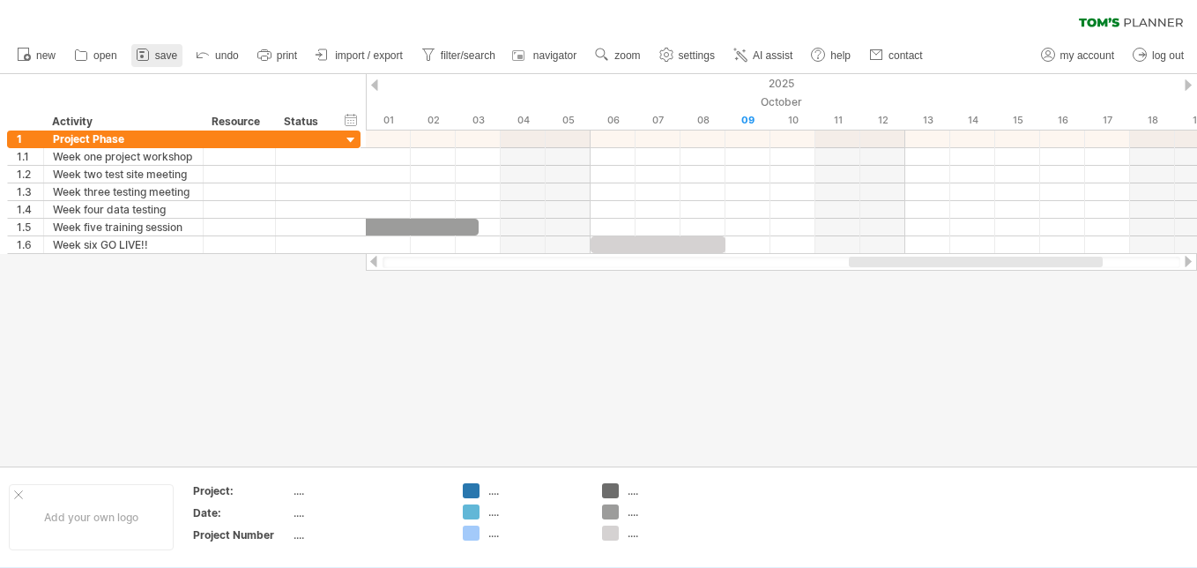
click at [158, 61] on span "save" at bounding box center [166, 55] width 22 height 12
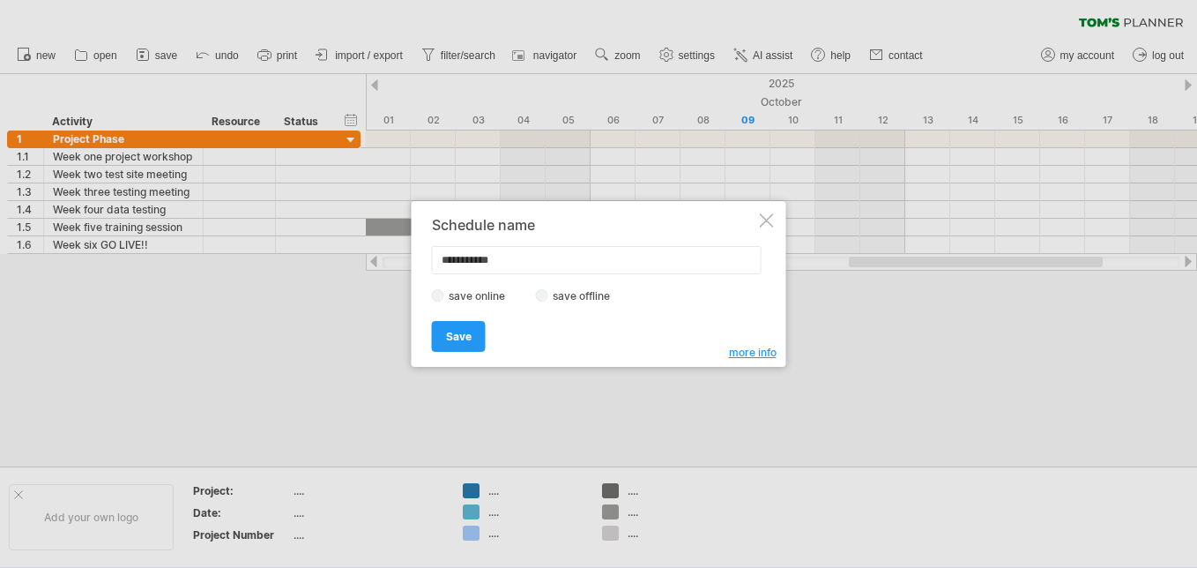
drag, startPoint x: 529, startPoint y: 260, endPoint x: 405, endPoint y: 254, distance: 123.5
click at [405, 254] on div "Trying to reach [DOMAIN_NAME] Connected again... 0% clear filter new 1" at bounding box center [598, 284] width 1197 height 568
type input "**********"
click at [600, 293] on label "save offline" at bounding box center [586, 295] width 77 height 13
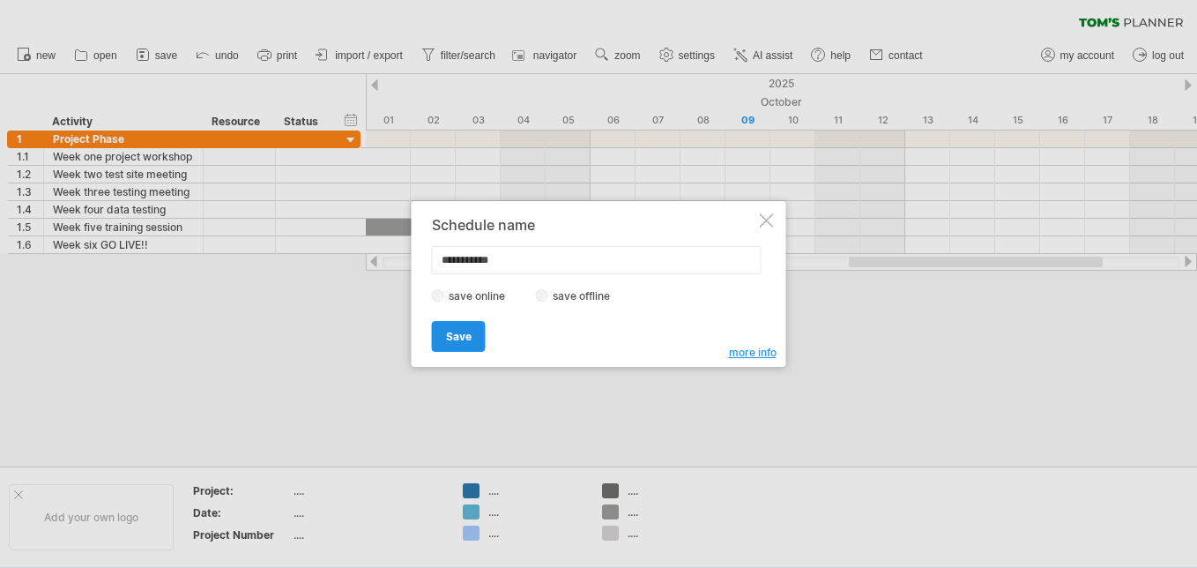
click at [464, 340] on span "Save" at bounding box center [459, 336] width 26 height 13
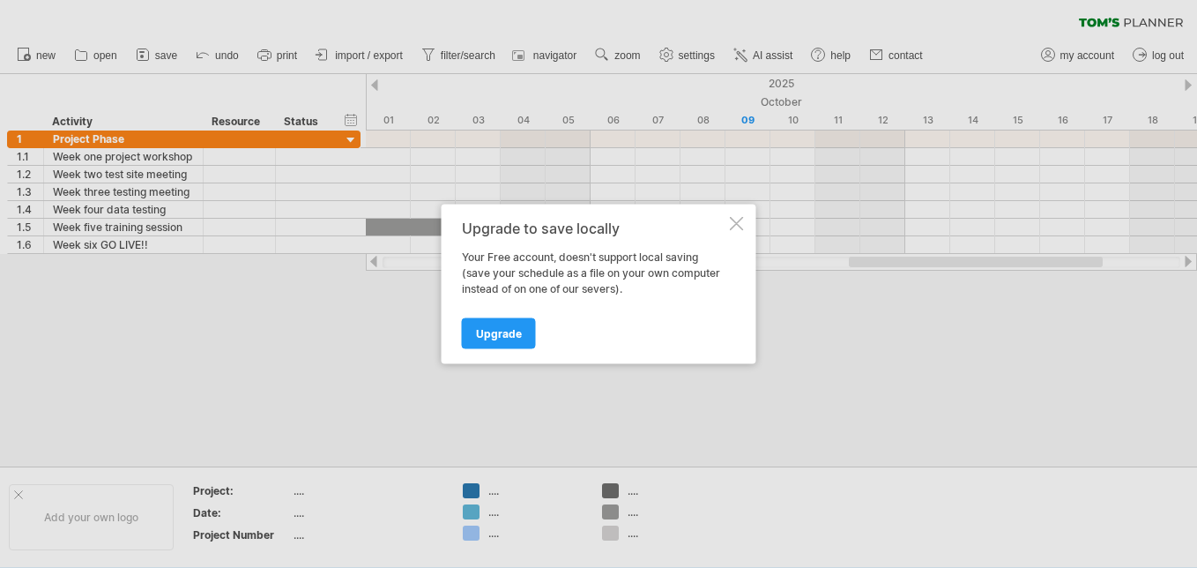
click at [737, 226] on div at bounding box center [737, 224] width 14 height 14
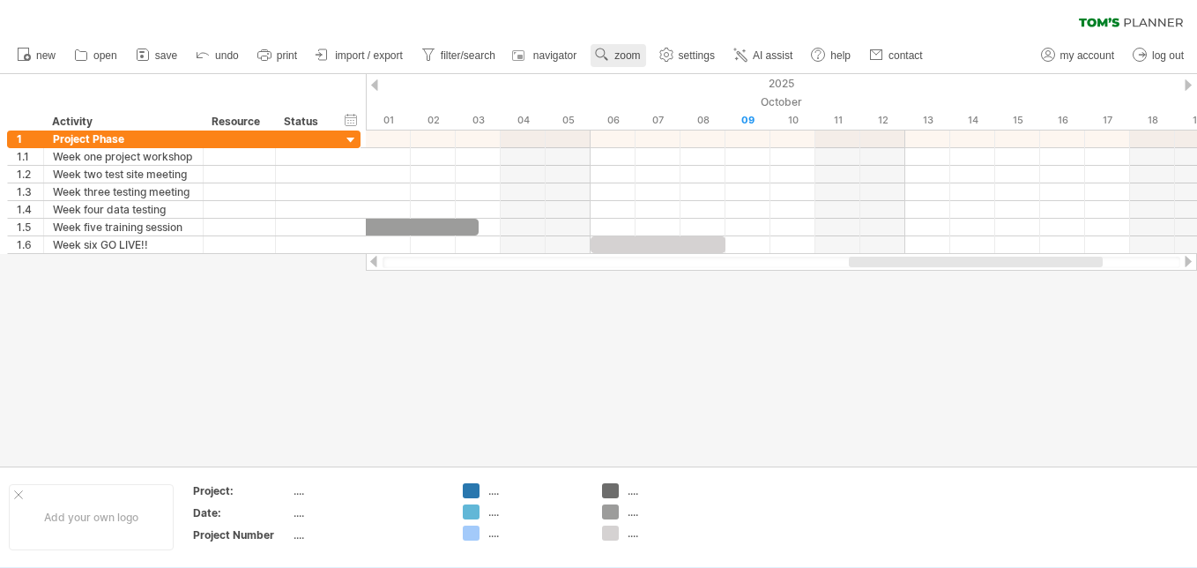
click at [616, 45] on link "zoom" at bounding box center [617, 55] width 55 height 23
click at [654, 89] on div "Week" at bounding box center [674, 96] width 98 height 28
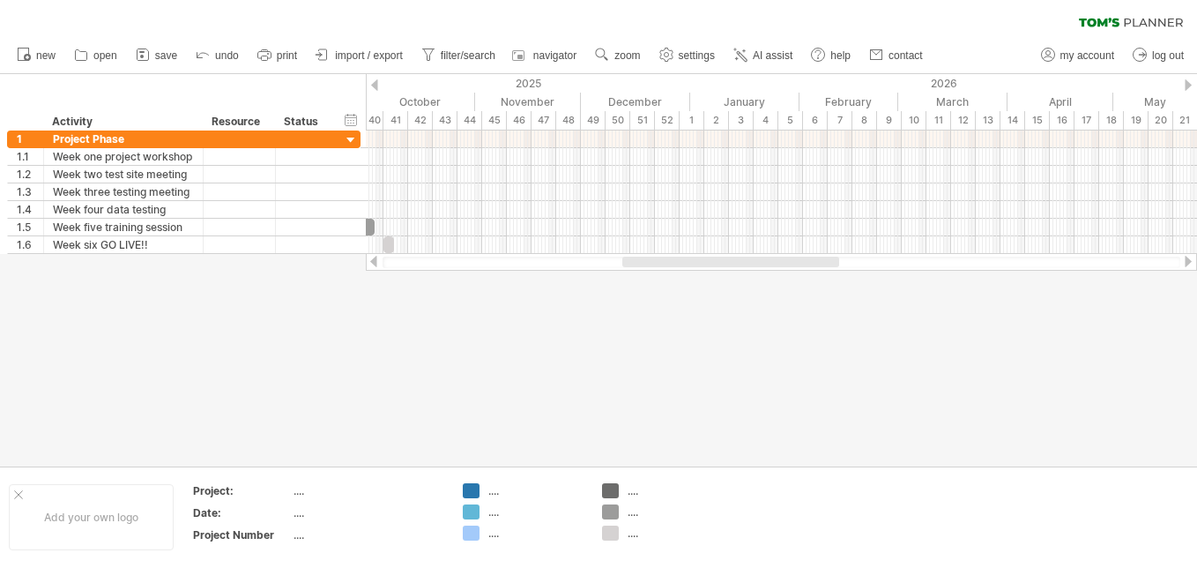
drag, startPoint x: 717, startPoint y: 268, endPoint x: 694, endPoint y: 259, distance: 24.6
click at [694, 259] on div at bounding box center [781, 262] width 831 height 18
click at [694, 259] on div at bounding box center [730, 261] width 217 height 11
drag, startPoint x: 694, startPoint y: 259, endPoint x: 648, endPoint y: 282, distance: 52.0
click at [648, 282] on div "Trying to reach [DOMAIN_NAME] Connected again... 0% clear filter new 1" at bounding box center [598, 284] width 1197 height 568
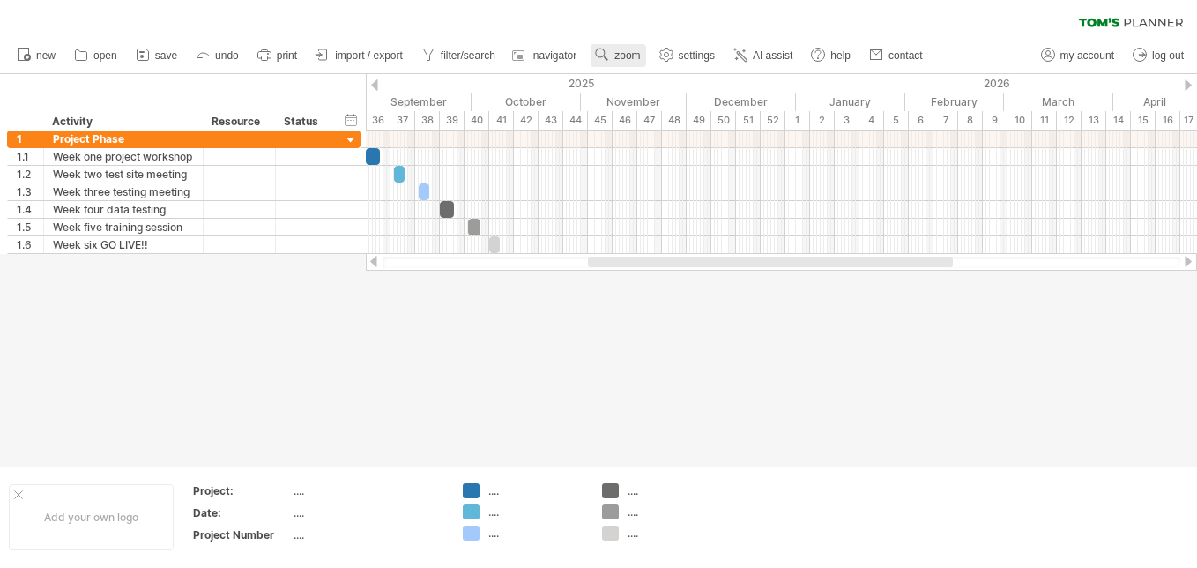
click at [615, 51] on link "zoom" at bounding box center [617, 55] width 55 height 23
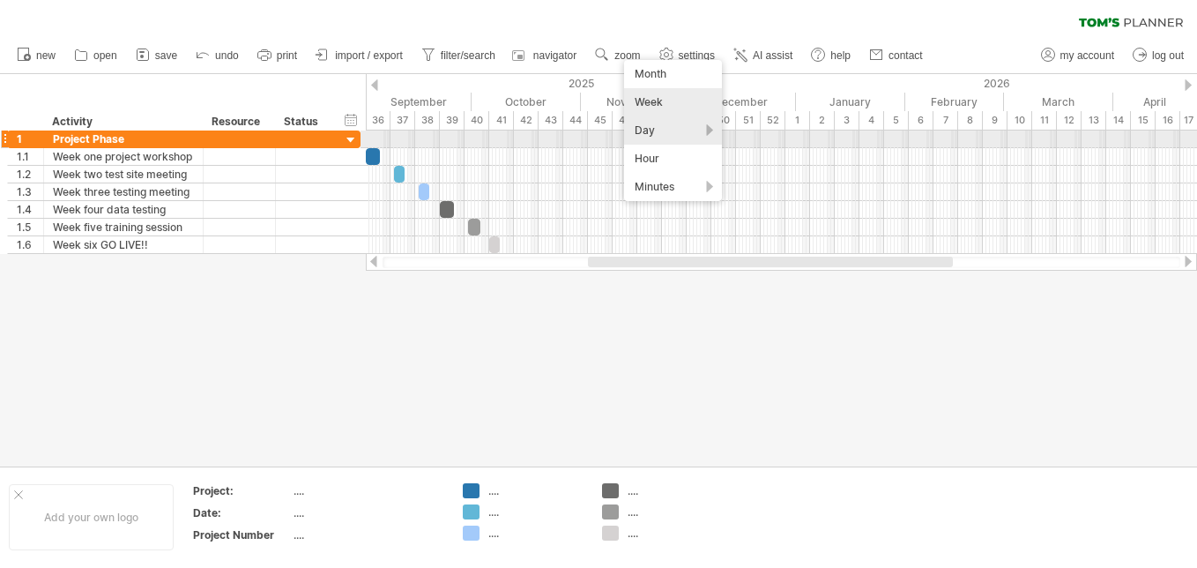
click at [672, 132] on div "Day" at bounding box center [673, 130] width 98 height 28
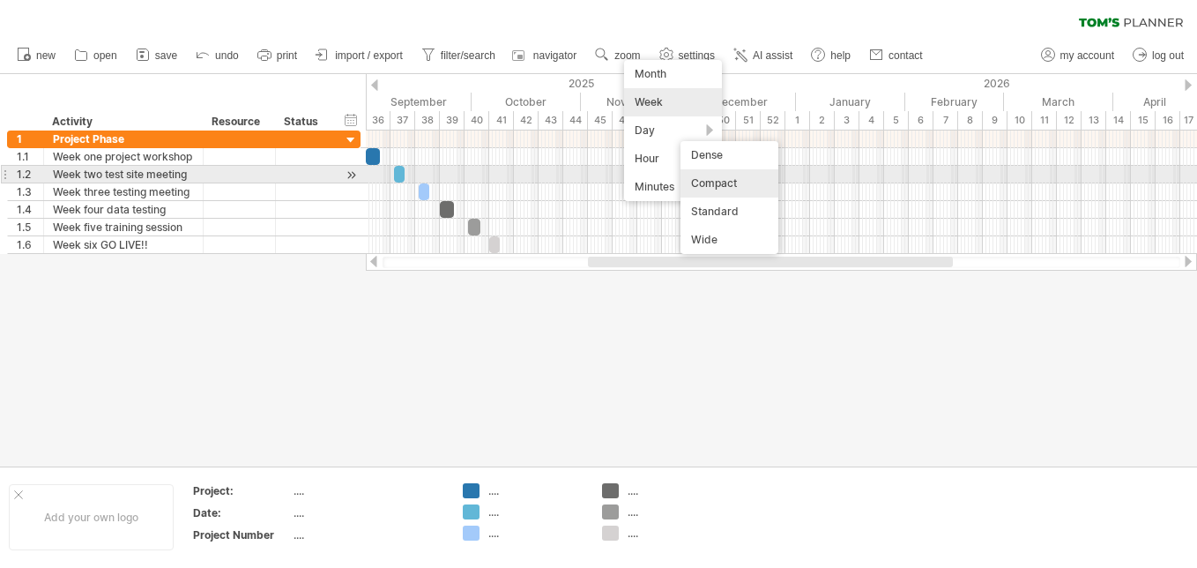
click at [709, 181] on div "Compact" at bounding box center [729, 183] width 98 height 28
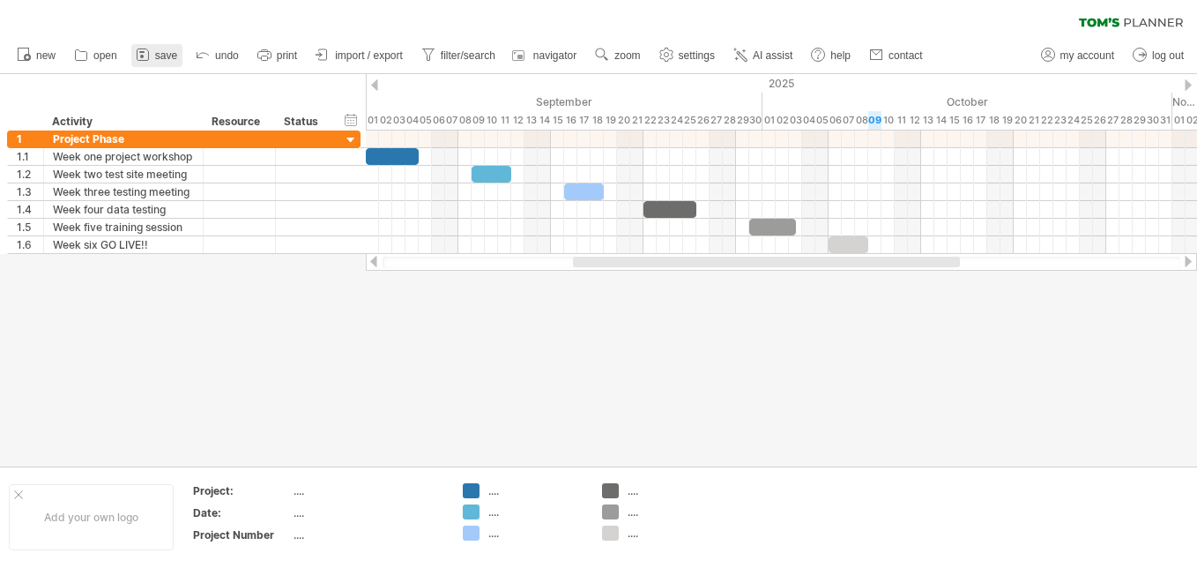
click at [160, 54] on span "save" at bounding box center [166, 55] width 22 height 12
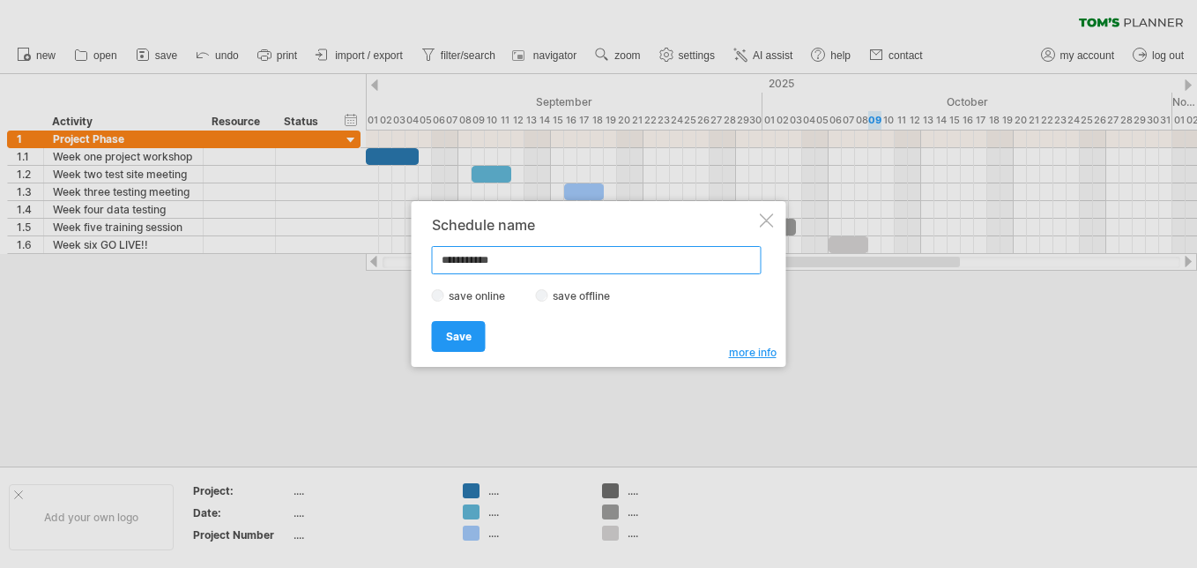
drag, startPoint x: 508, startPoint y: 256, endPoint x: 375, endPoint y: 260, distance: 132.3
click at [375, 260] on div "Trying to reach [DOMAIN_NAME] Connected again... 0% clear filter new 1" at bounding box center [598, 284] width 1197 height 568
type input "**********"
click at [451, 336] on span "Save" at bounding box center [459, 336] width 26 height 13
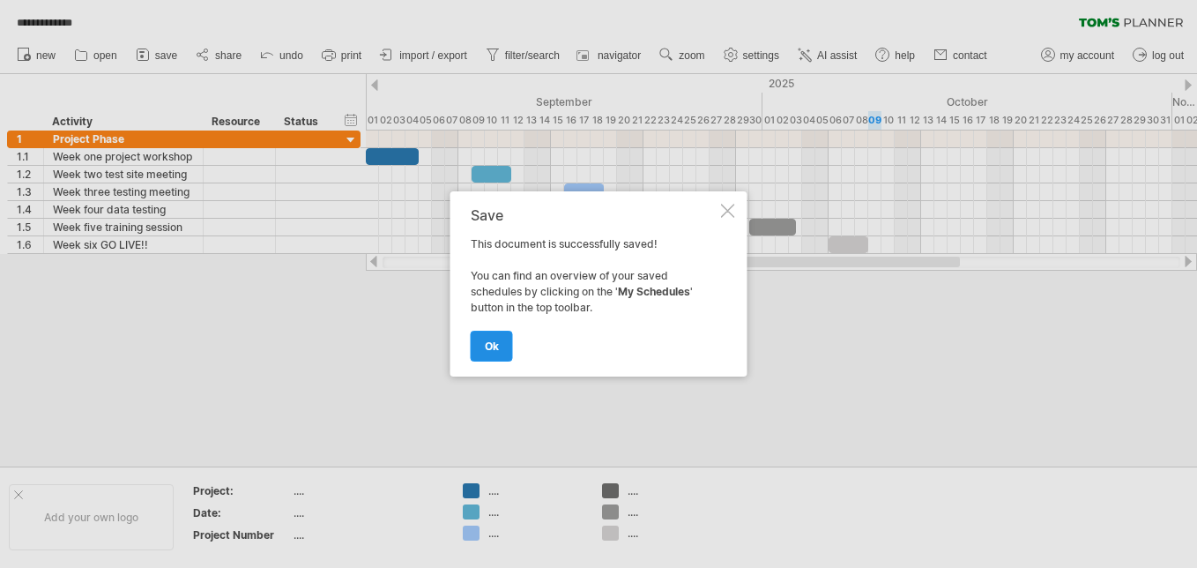
click at [486, 343] on span "ok" at bounding box center [492, 345] width 14 height 13
